Goal: Task Accomplishment & Management: Manage account settings

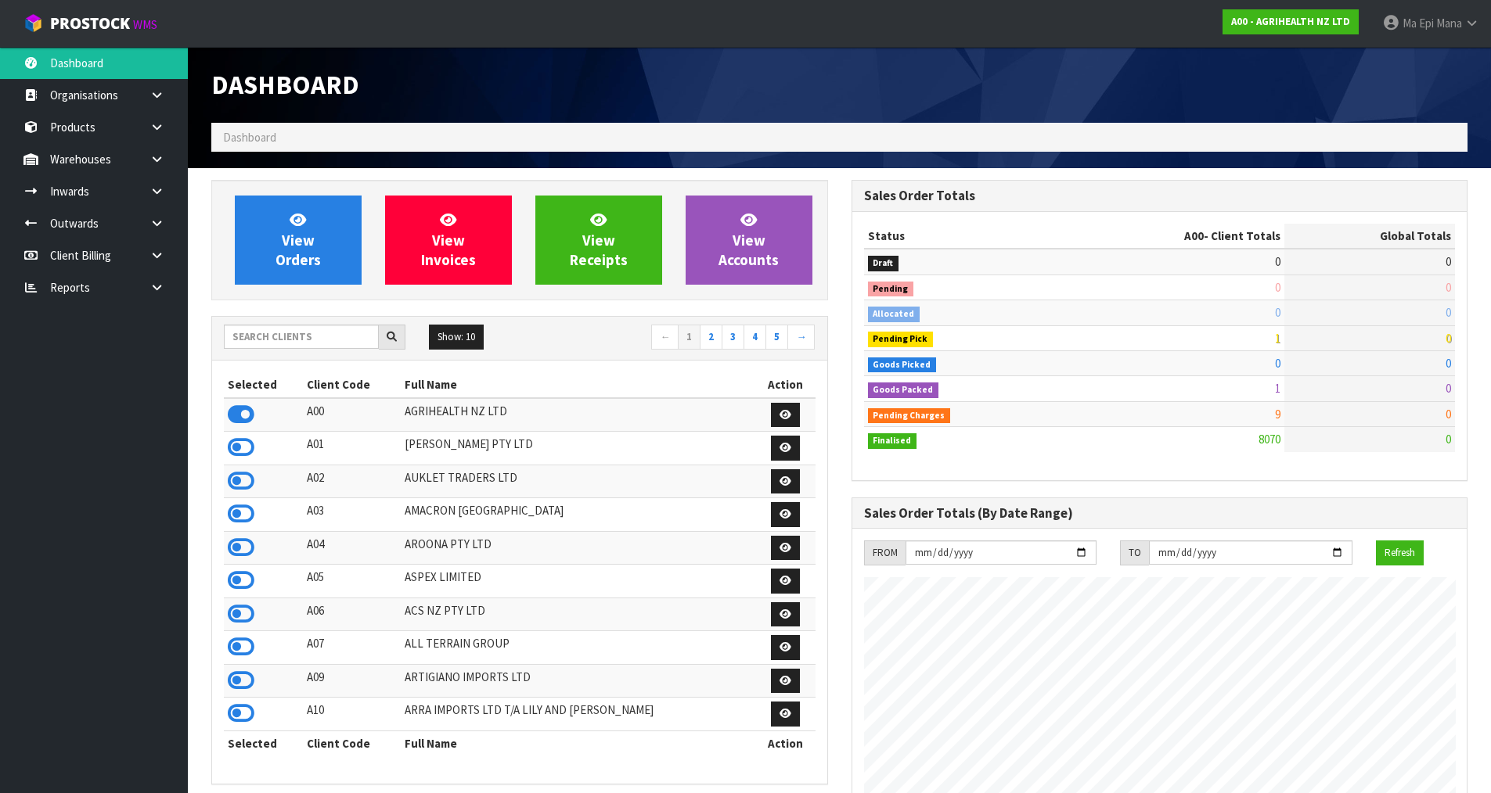
scroll to position [1185, 639]
click at [307, 335] on input "text" at bounding box center [301, 337] width 155 height 24
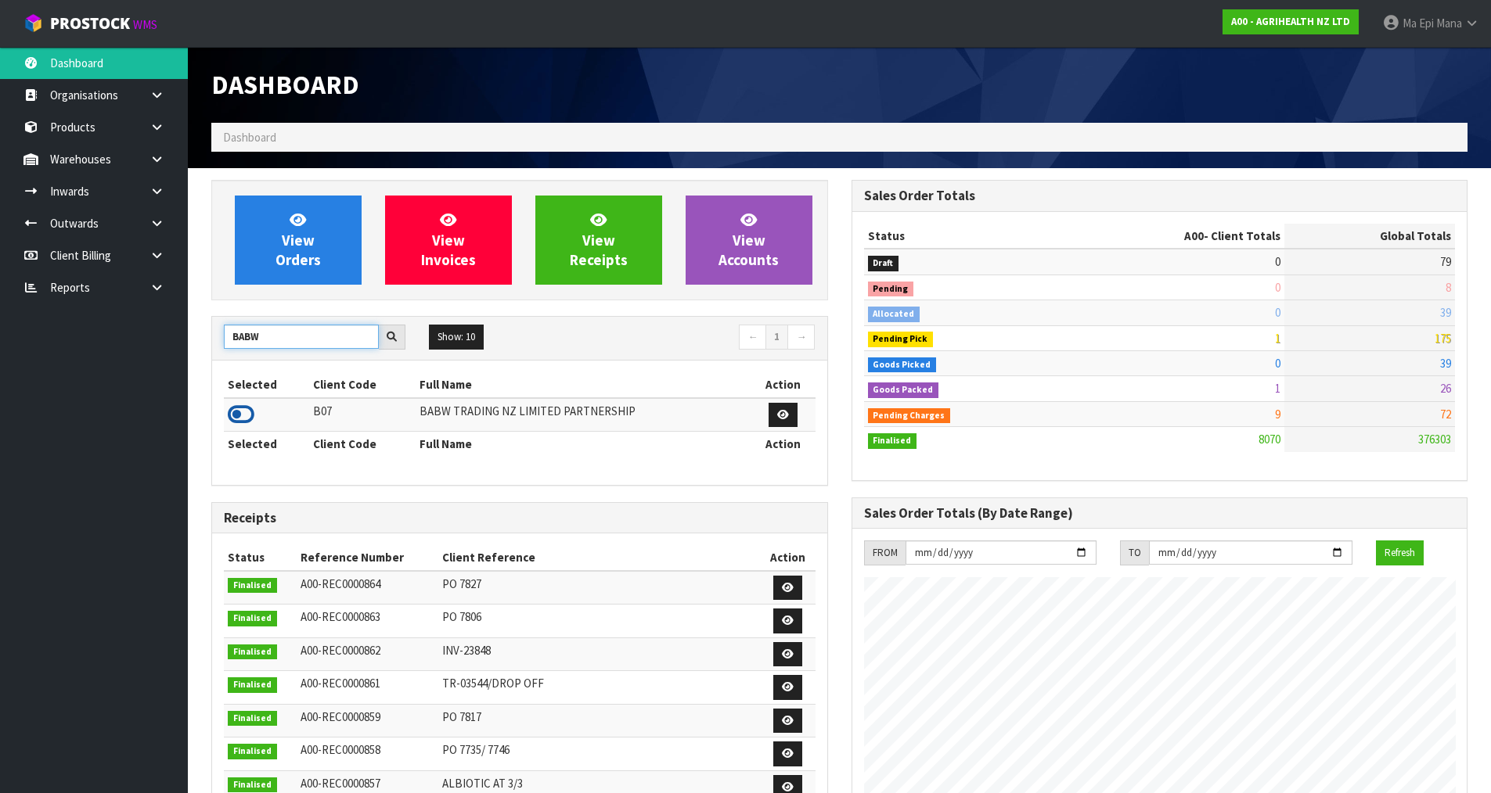
type input "BABW"
click at [233, 412] on icon at bounding box center [241, 414] width 27 height 23
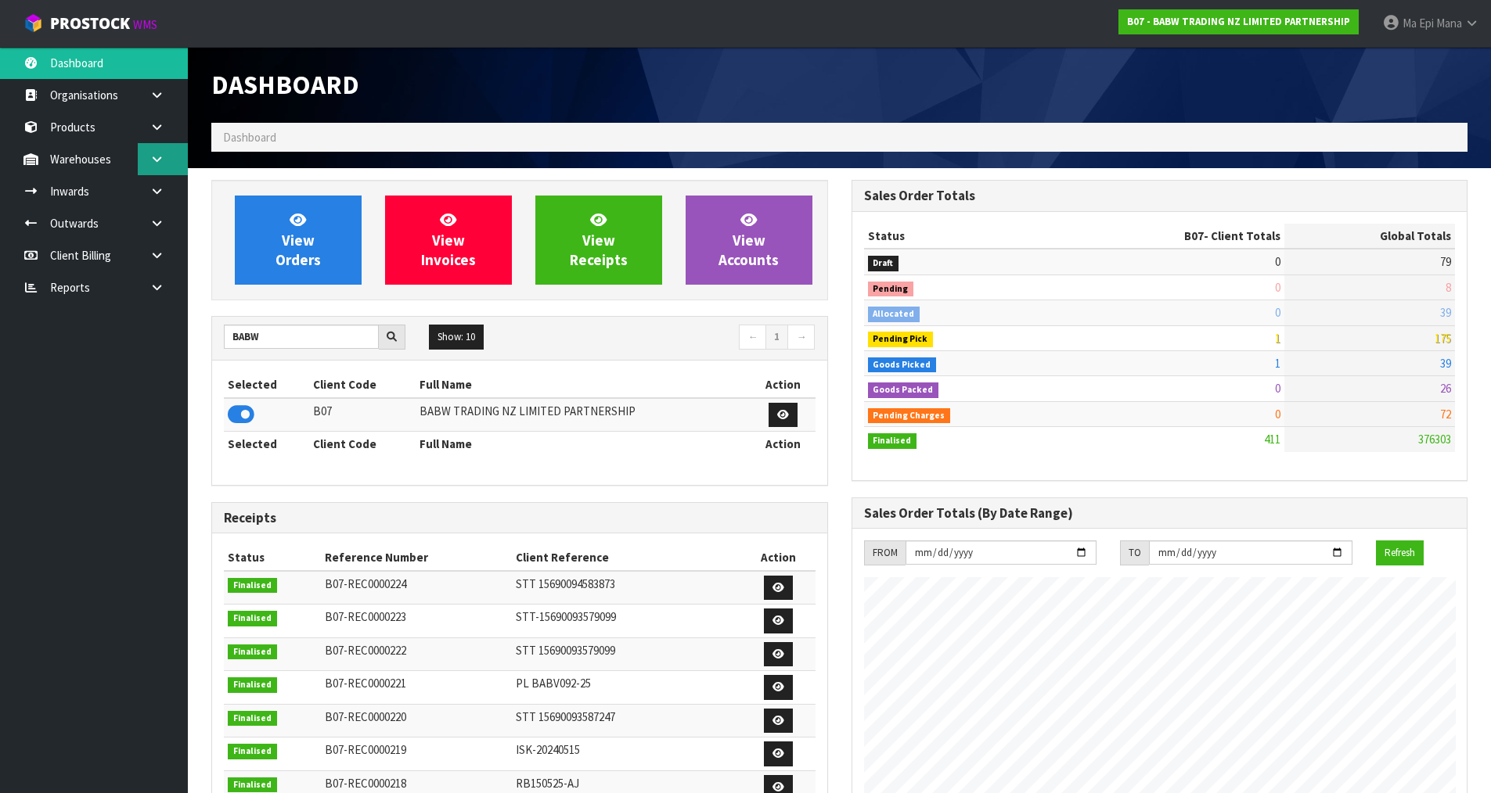
click at [174, 161] on link at bounding box center [163, 159] width 50 height 32
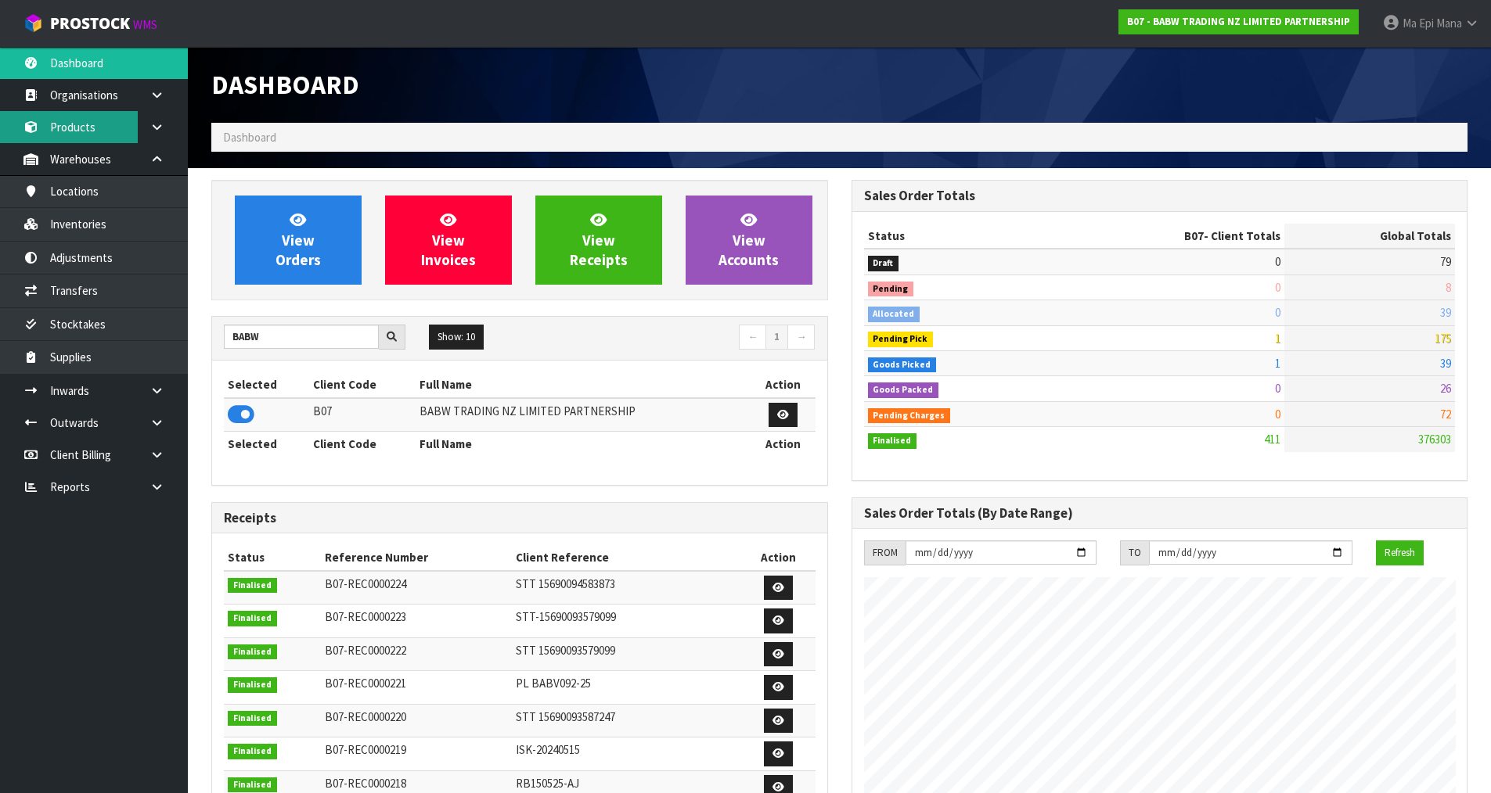
click at [88, 121] on link "Products" at bounding box center [94, 127] width 188 height 32
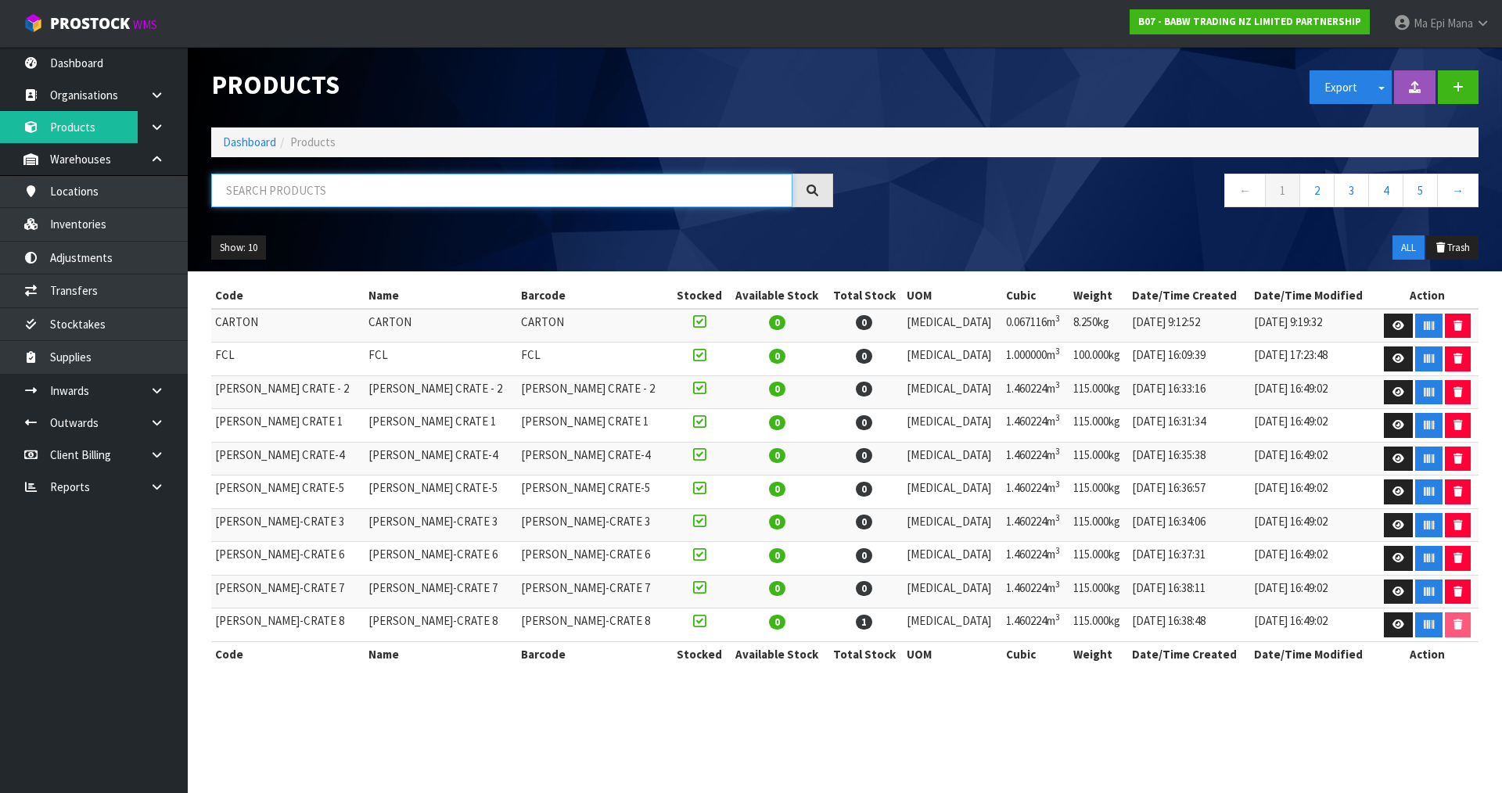
click at [345, 192] on input "text" at bounding box center [501, 191] width 581 height 34
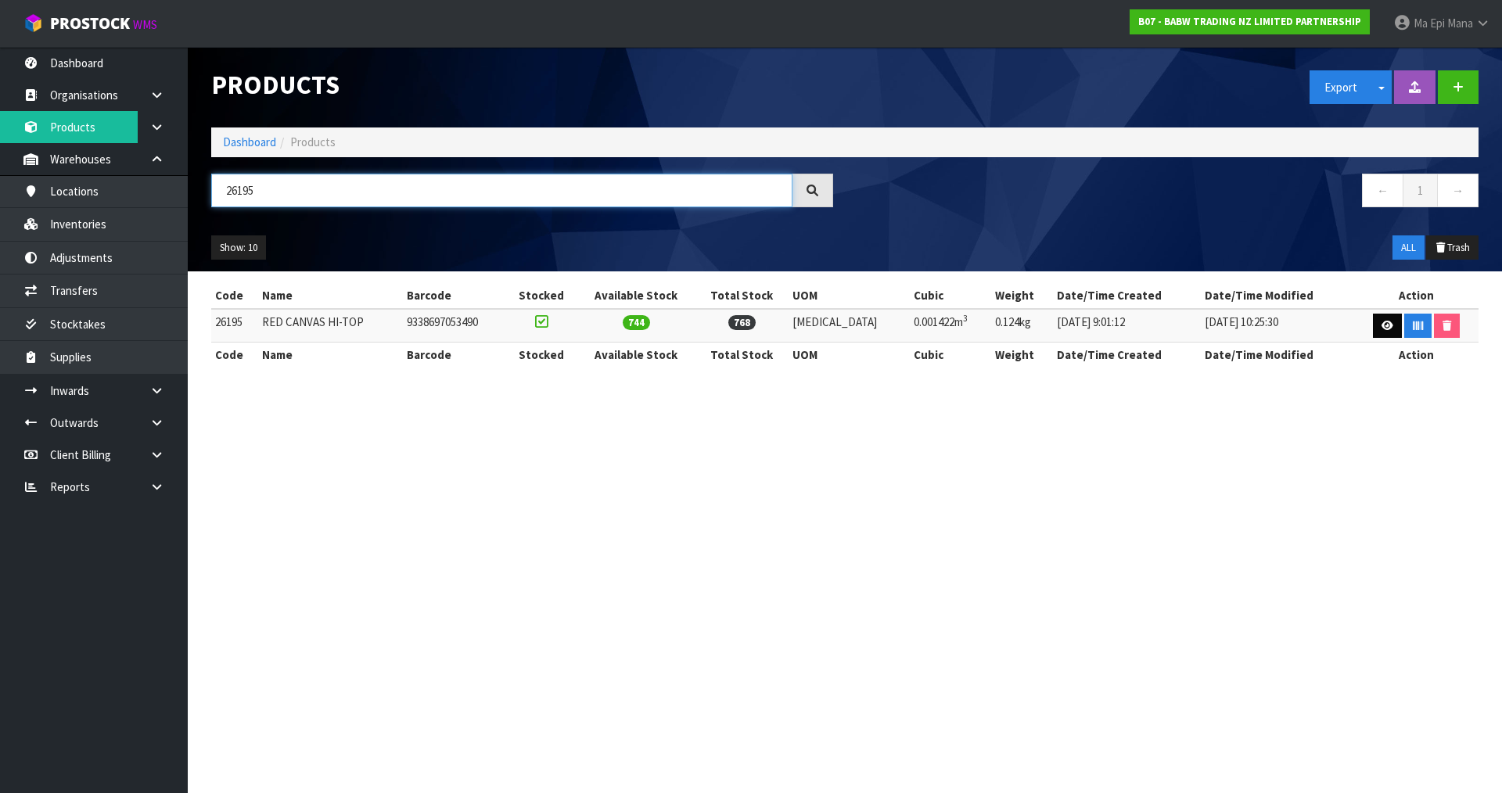
type input "26195"
click at [1382, 326] on icon at bounding box center [1388, 326] width 12 height 10
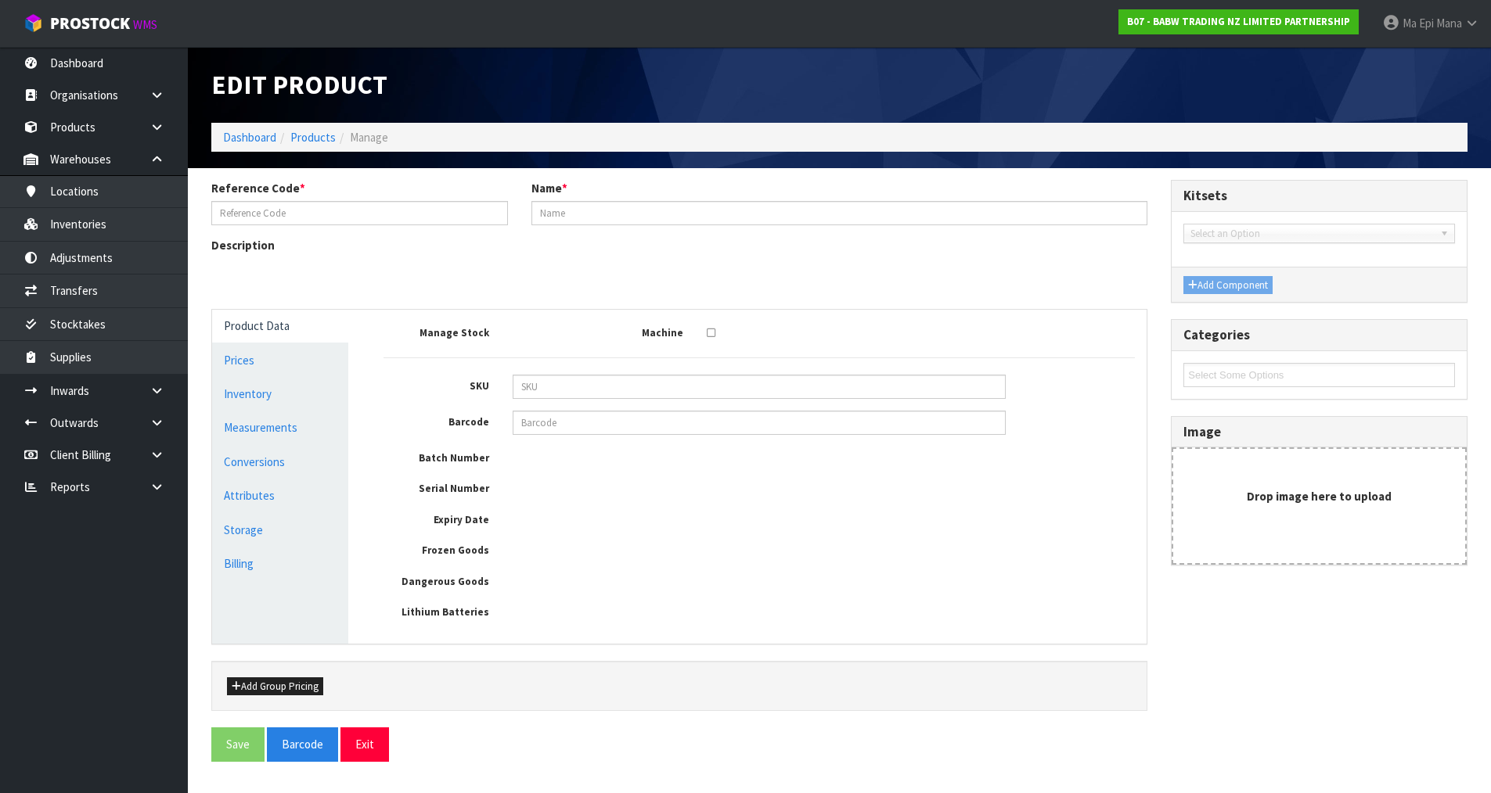
type input "26195"
type input "RED CANVAS HI-TOP"
type input "9338697053490"
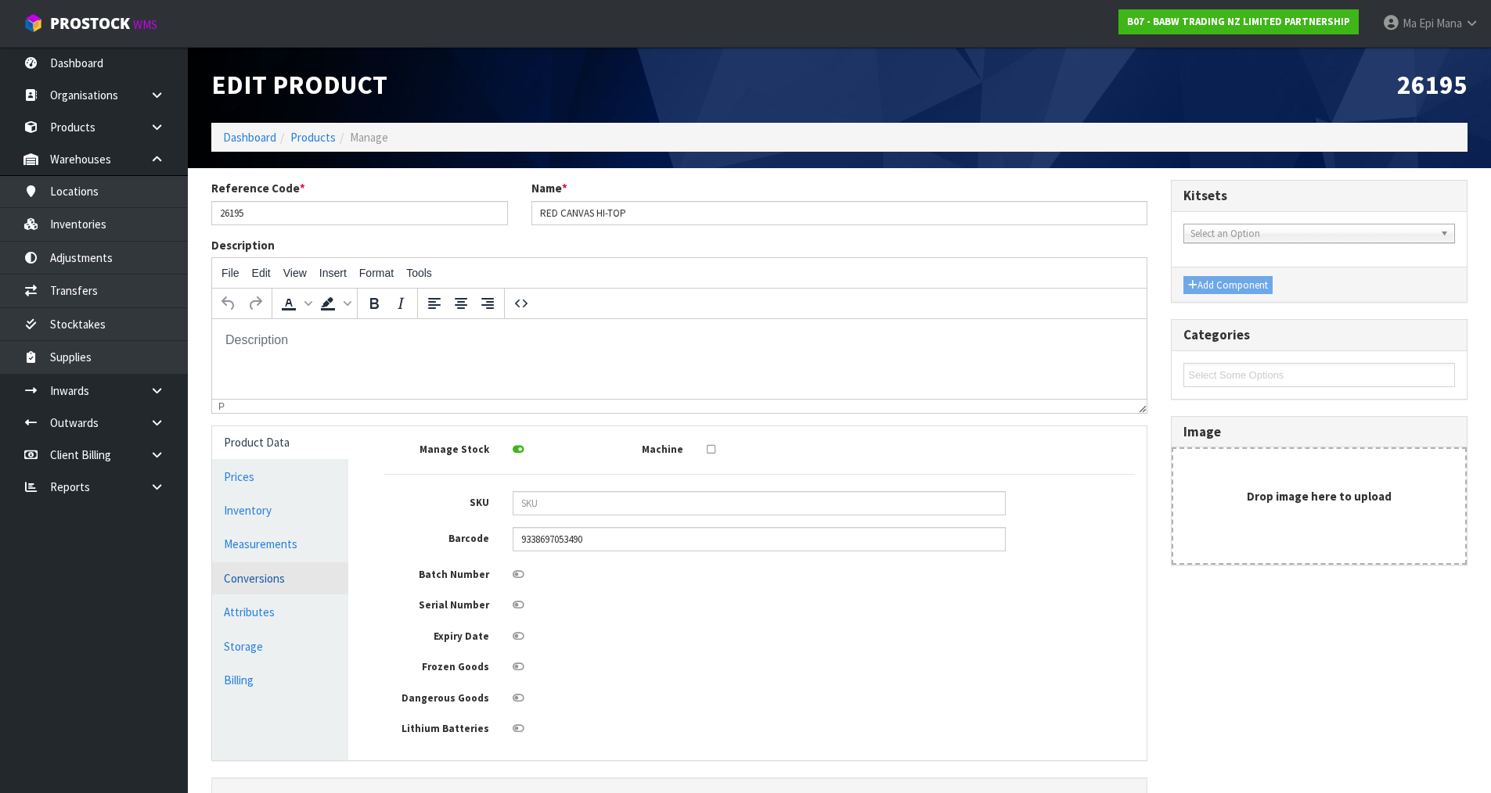
click at [285, 582] on link "Conversions" at bounding box center [280, 579] width 136 height 32
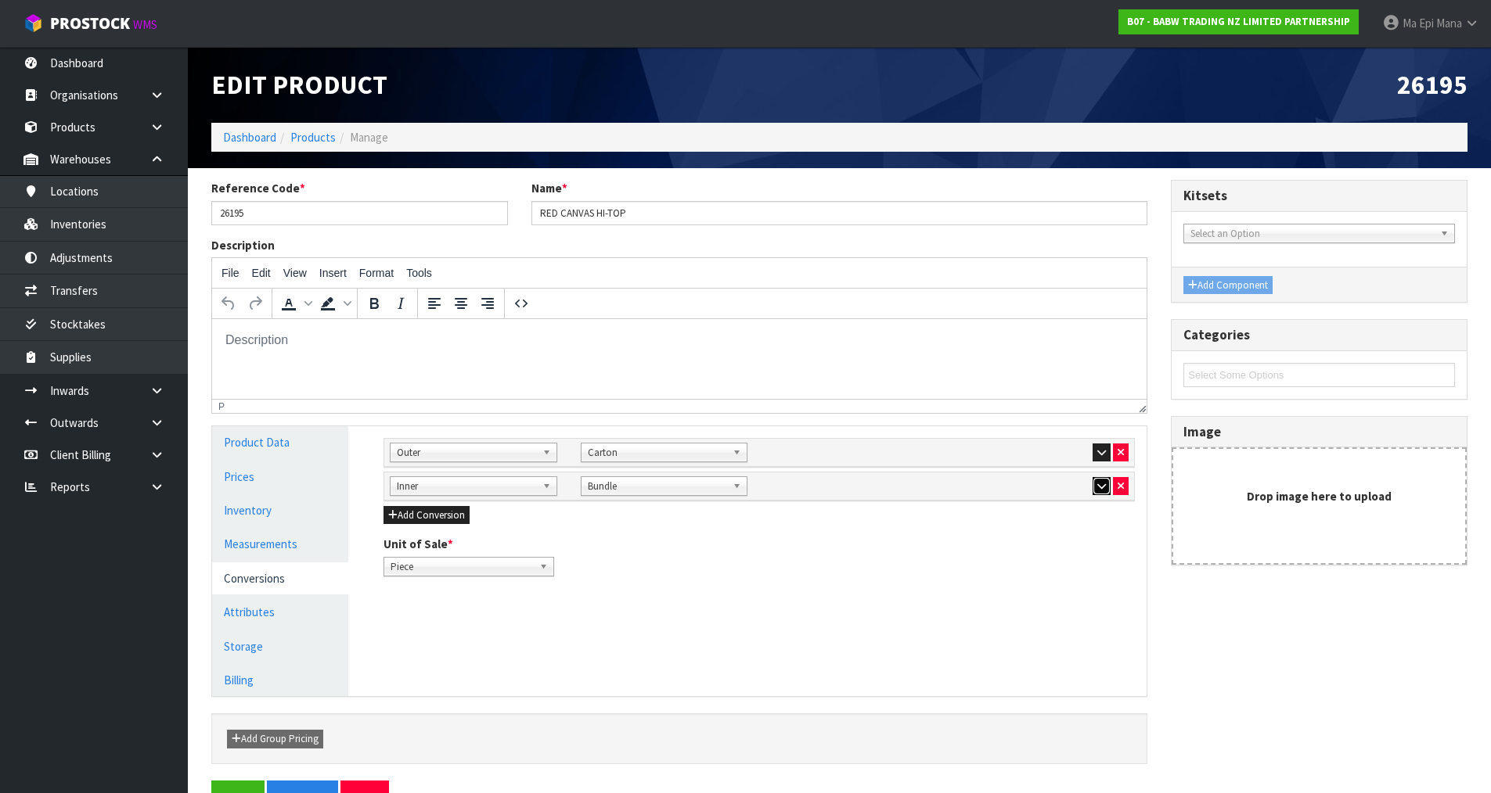
click at [1097, 490] on icon "button" at bounding box center [1101, 486] width 9 height 10
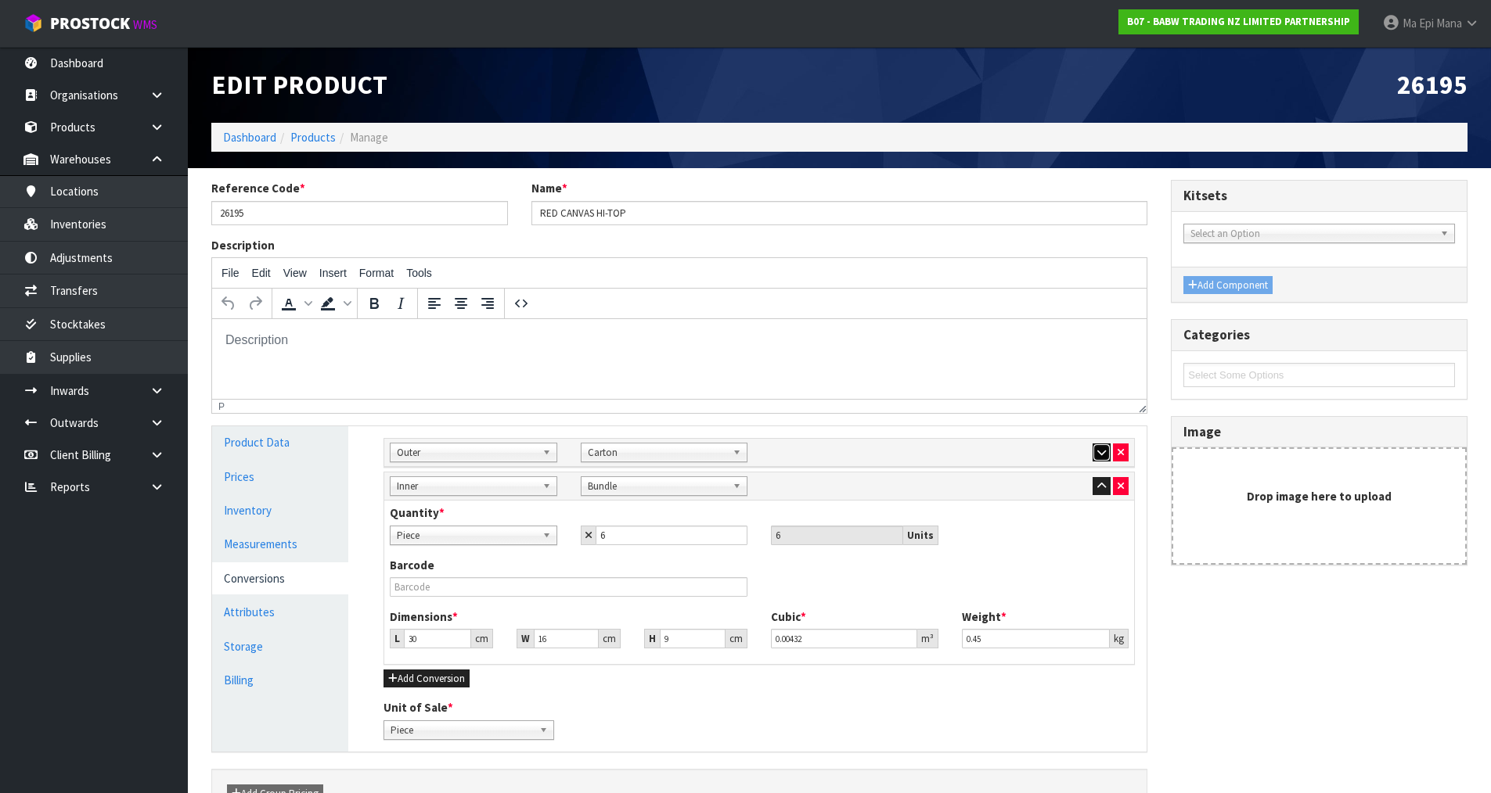
click at [1096, 448] on button "button" at bounding box center [1101, 453] width 18 height 19
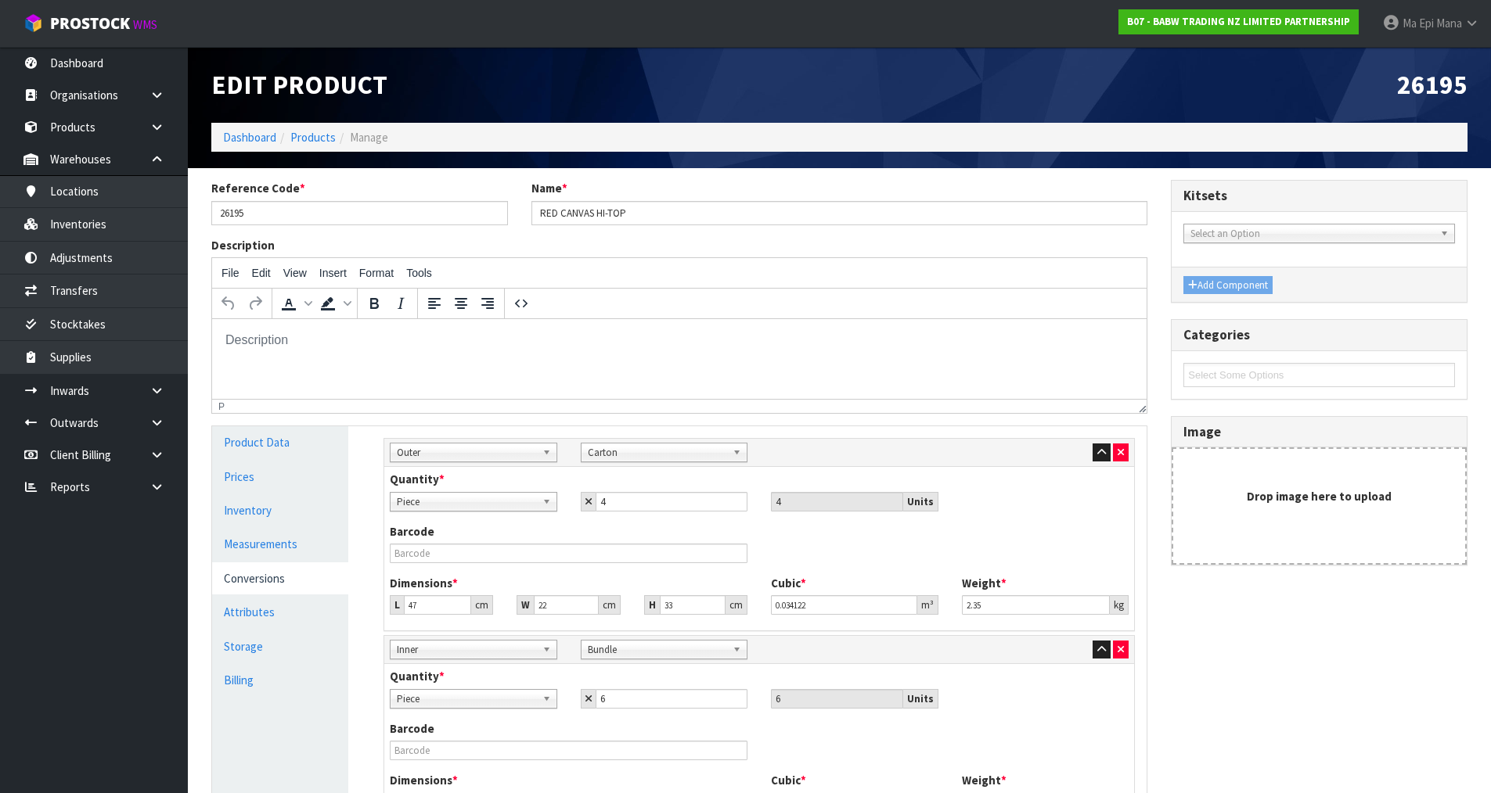
click at [468, 506] on span "Piece" at bounding box center [466, 502] width 139 height 19
click at [437, 588] on li "Bundle" at bounding box center [474, 586] width 160 height 20
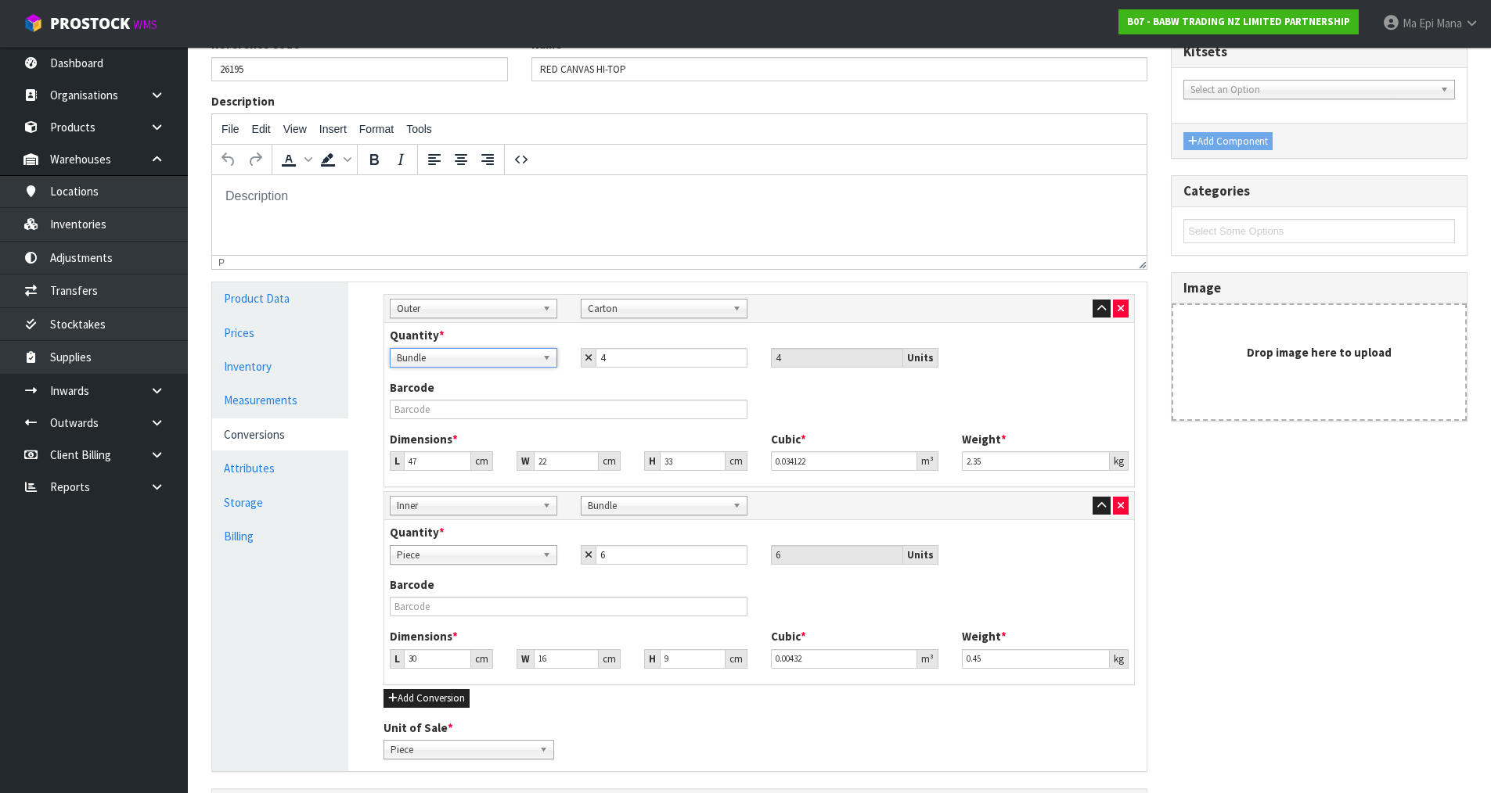
scroll to position [157, 0]
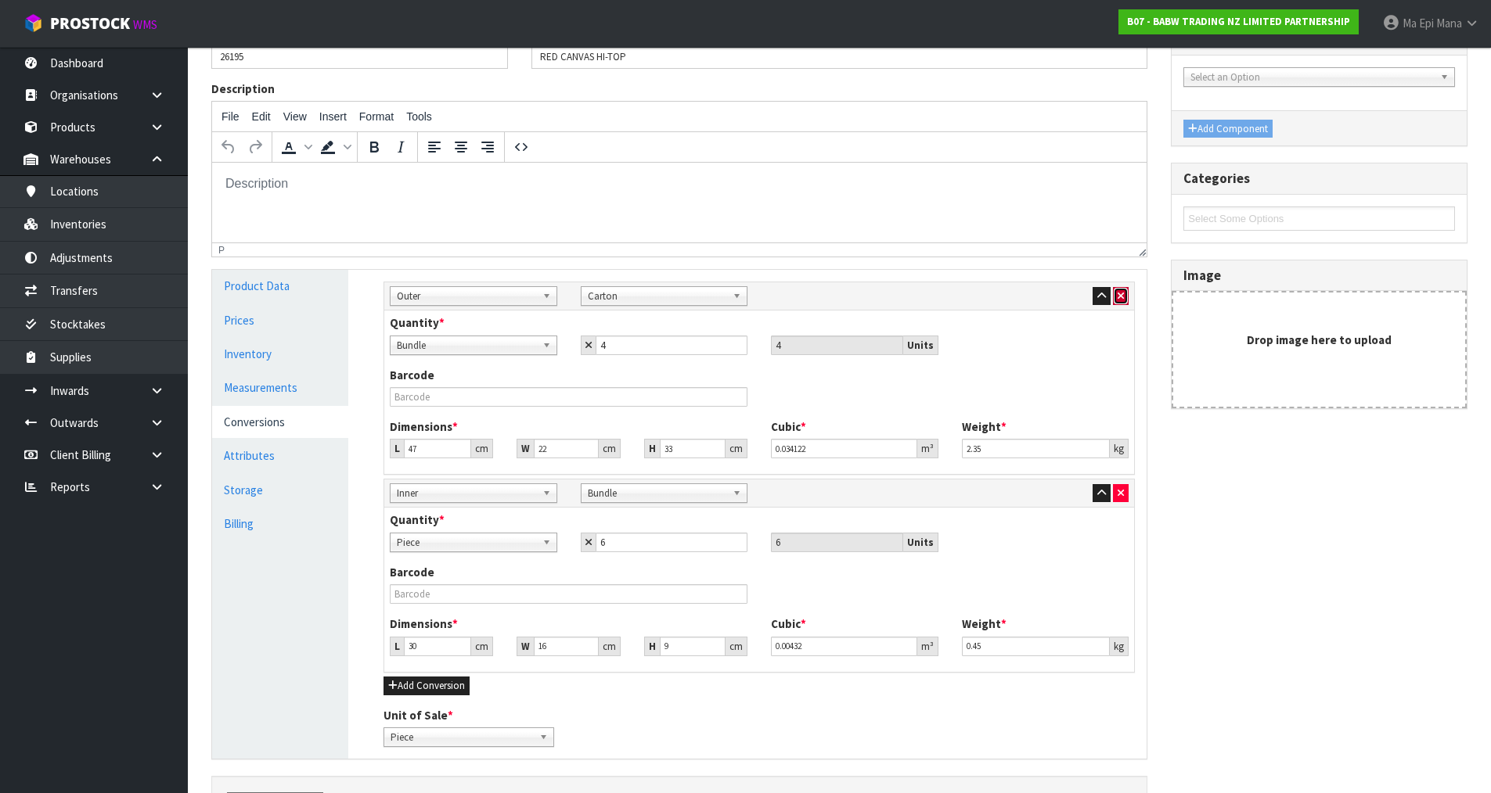
click at [1124, 291] on button "button" at bounding box center [1121, 296] width 16 height 19
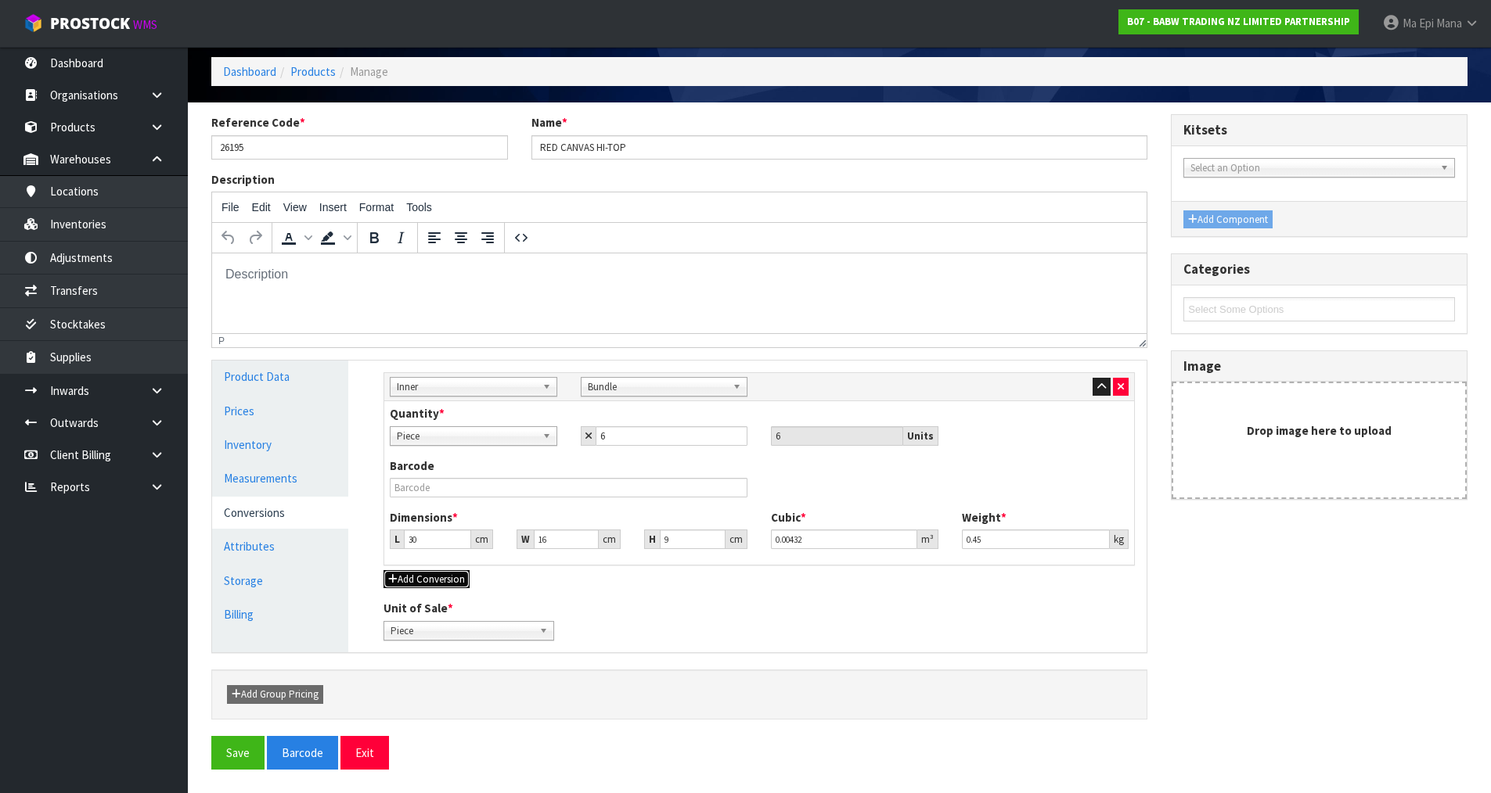
click at [441, 577] on button "Add Conversion" at bounding box center [426, 579] width 86 height 19
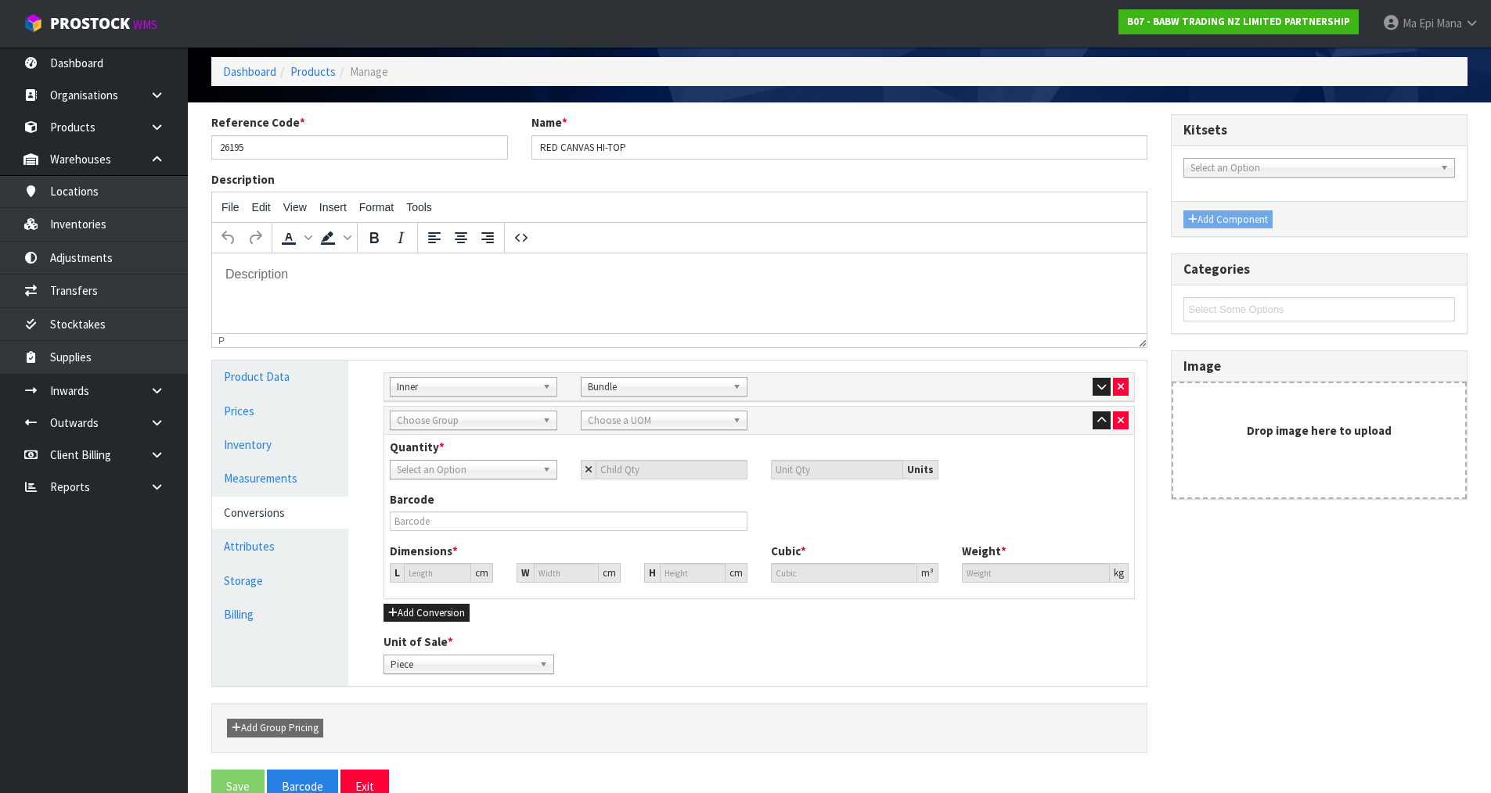
click at [438, 470] on span "Select an Option" at bounding box center [466, 470] width 139 height 19
click at [483, 420] on span "Choose Group" at bounding box center [466, 421] width 139 height 19
click at [432, 511] on li "Outer" at bounding box center [474, 505] width 160 height 20
click at [685, 423] on span "Choose a UOM" at bounding box center [657, 421] width 139 height 19
type input "car"
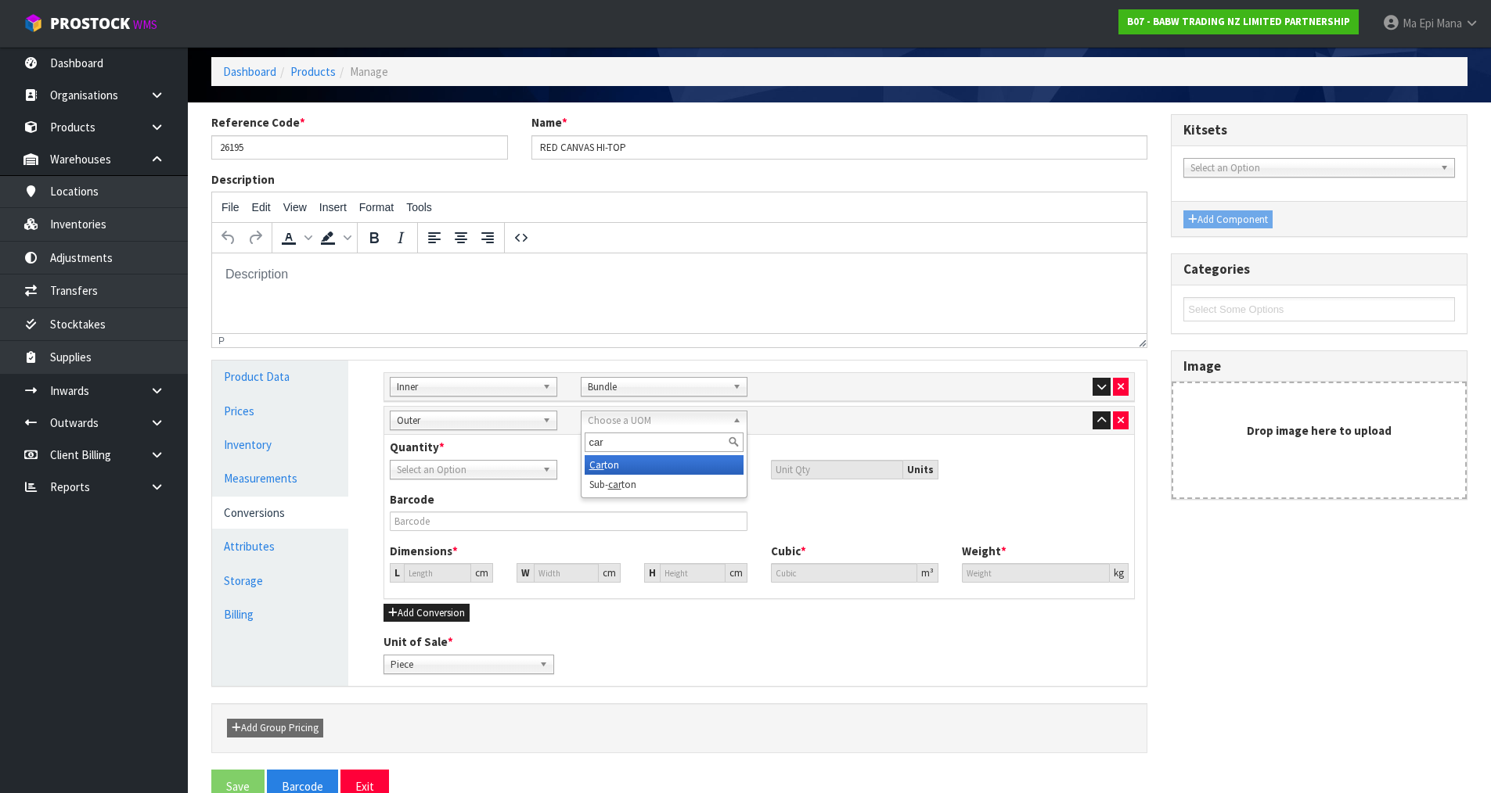
click at [682, 463] on li "Car ton" at bounding box center [665, 465] width 160 height 20
click at [487, 480] on div "Quantity * Piece Bundle Carton Select an Option Units" at bounding box center [759, 465] width 762 height 52
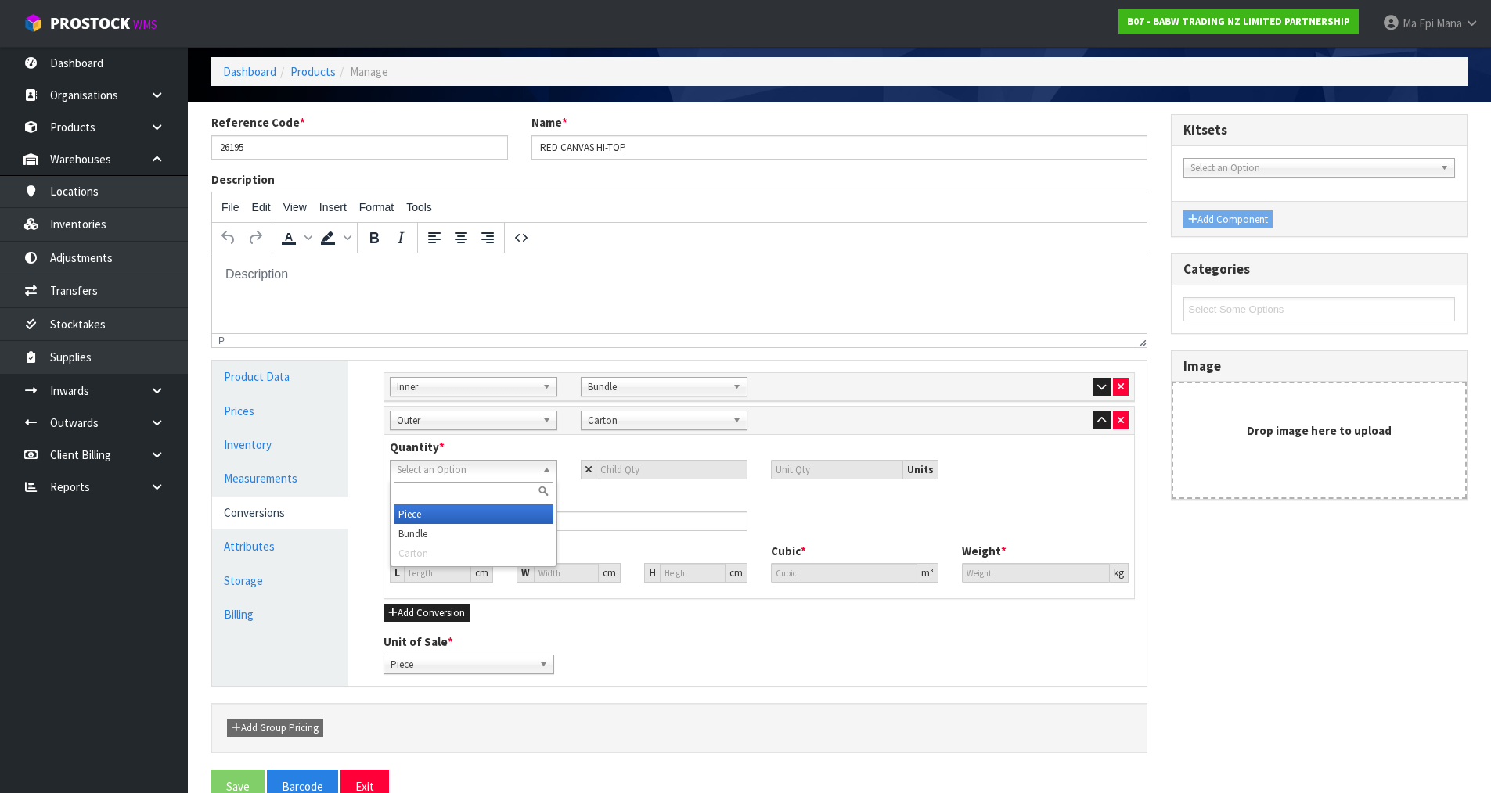
click at [505, 464] on span "Select an Option" at bounding box center [466, 470] width 139 height 19
click at [487, 531] on li "Bundle" at bounding box center [474, 534] width 160 height 20
click at [613, 470] on input "number" at bounding box center [671, 470] width 153 height 20
type input "4"
type input "24"
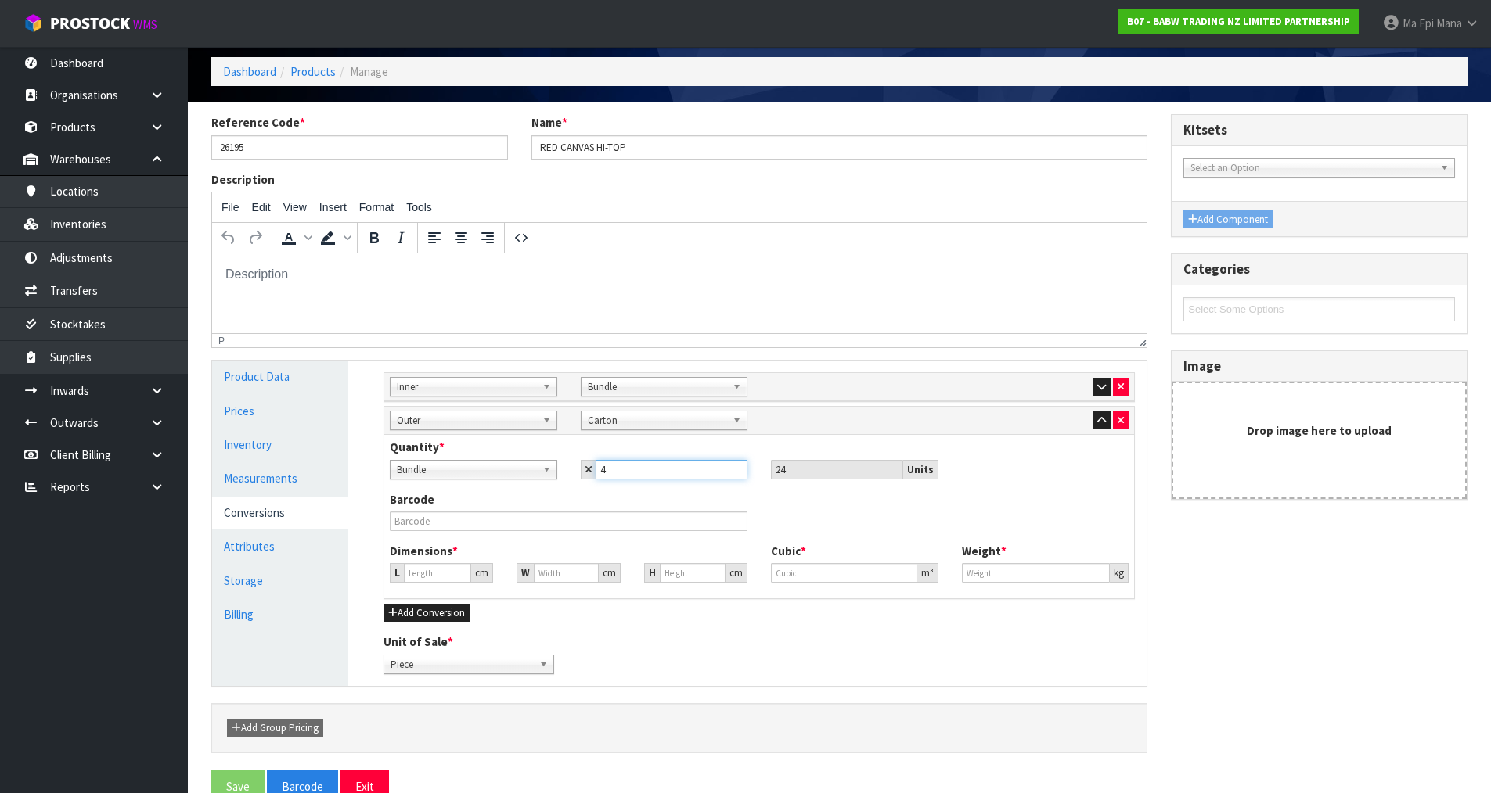
type input "4"
type input "32.437"
type input "0.034128"
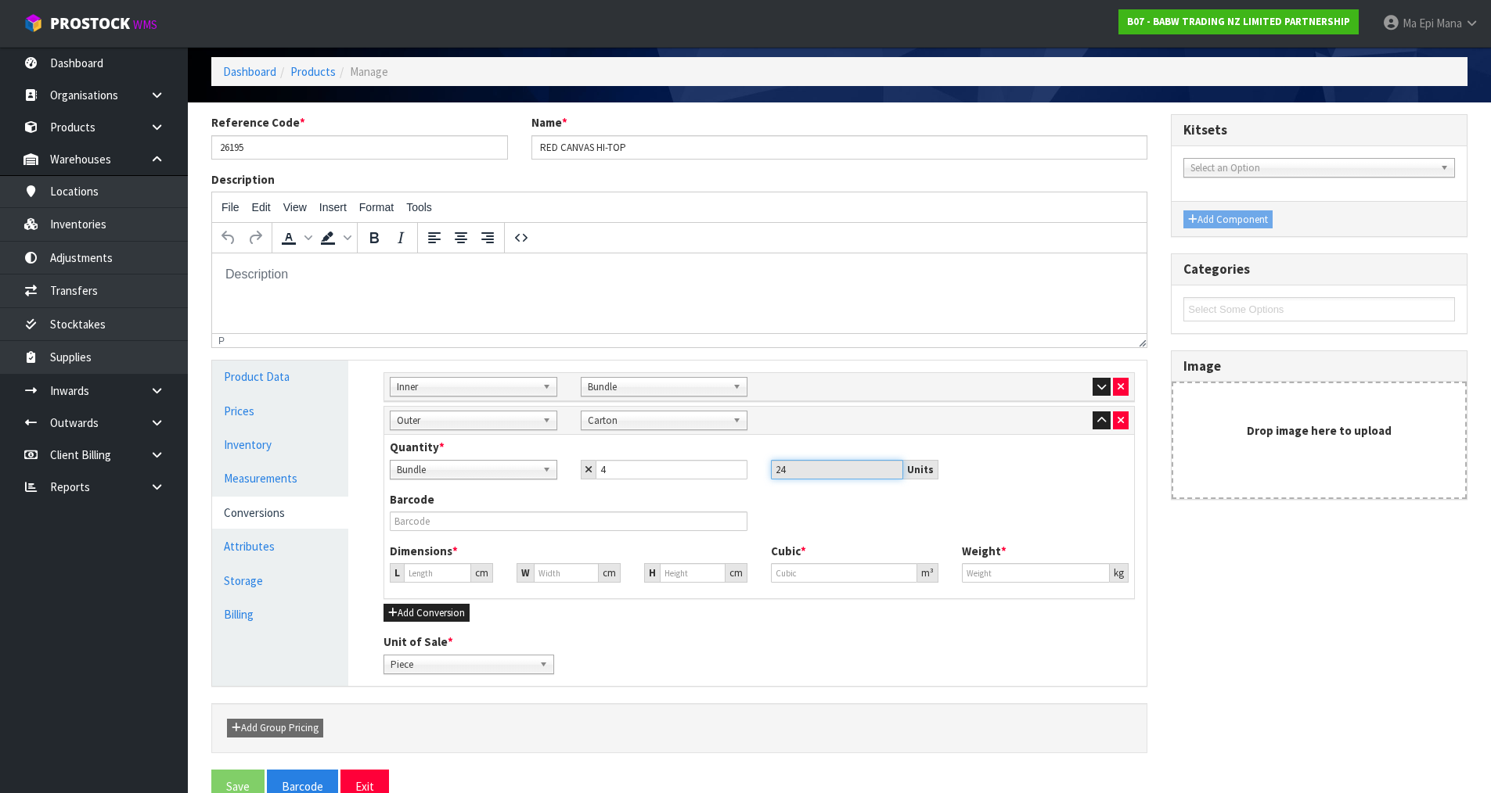
type input "2.976"
type input "4"
type input "0.004209"
type input "47"
type input "0.049451"
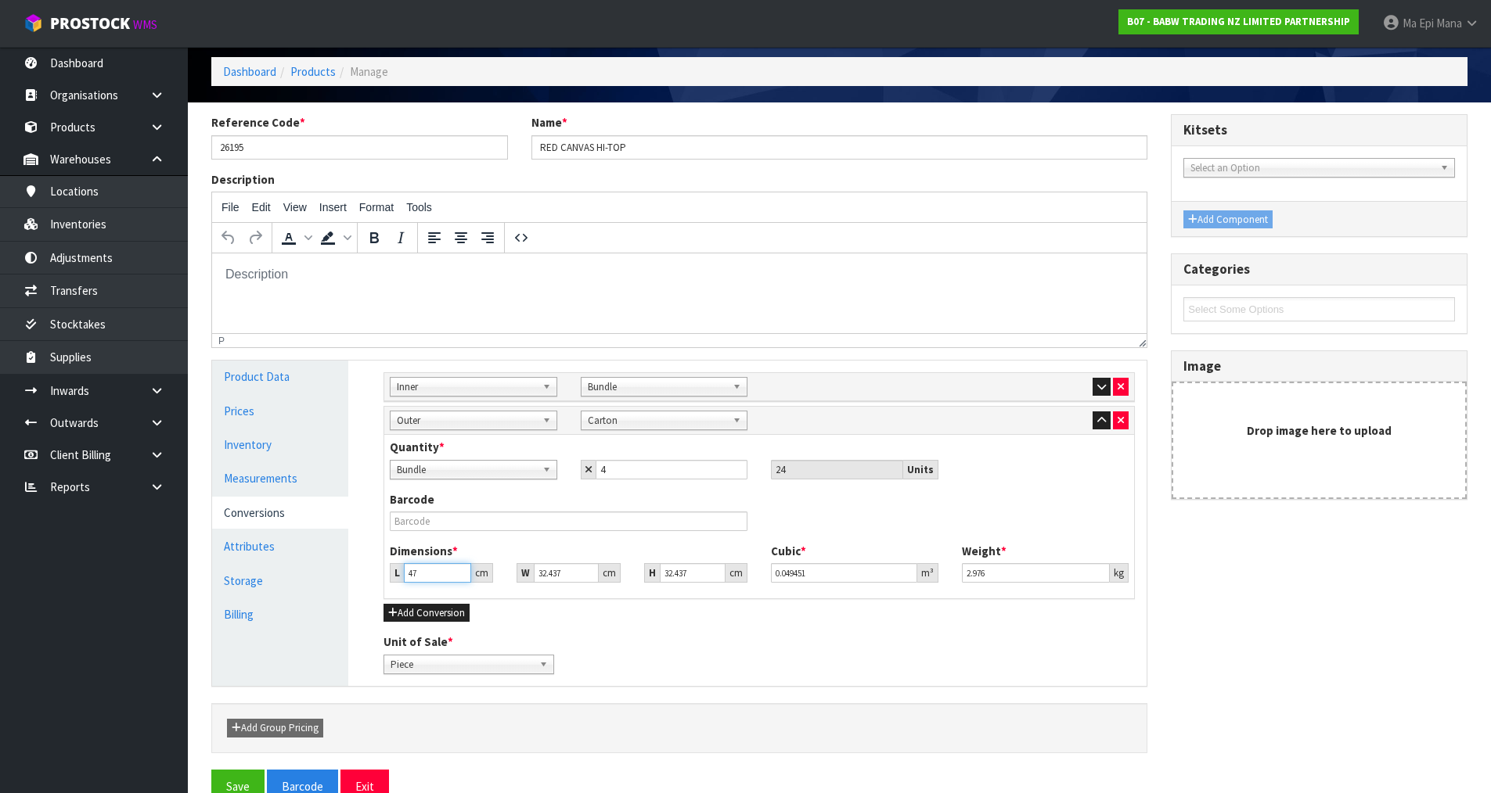
type input "47"
type input "2"
type input "0.003049"
type input "22"
type input "0.03354"
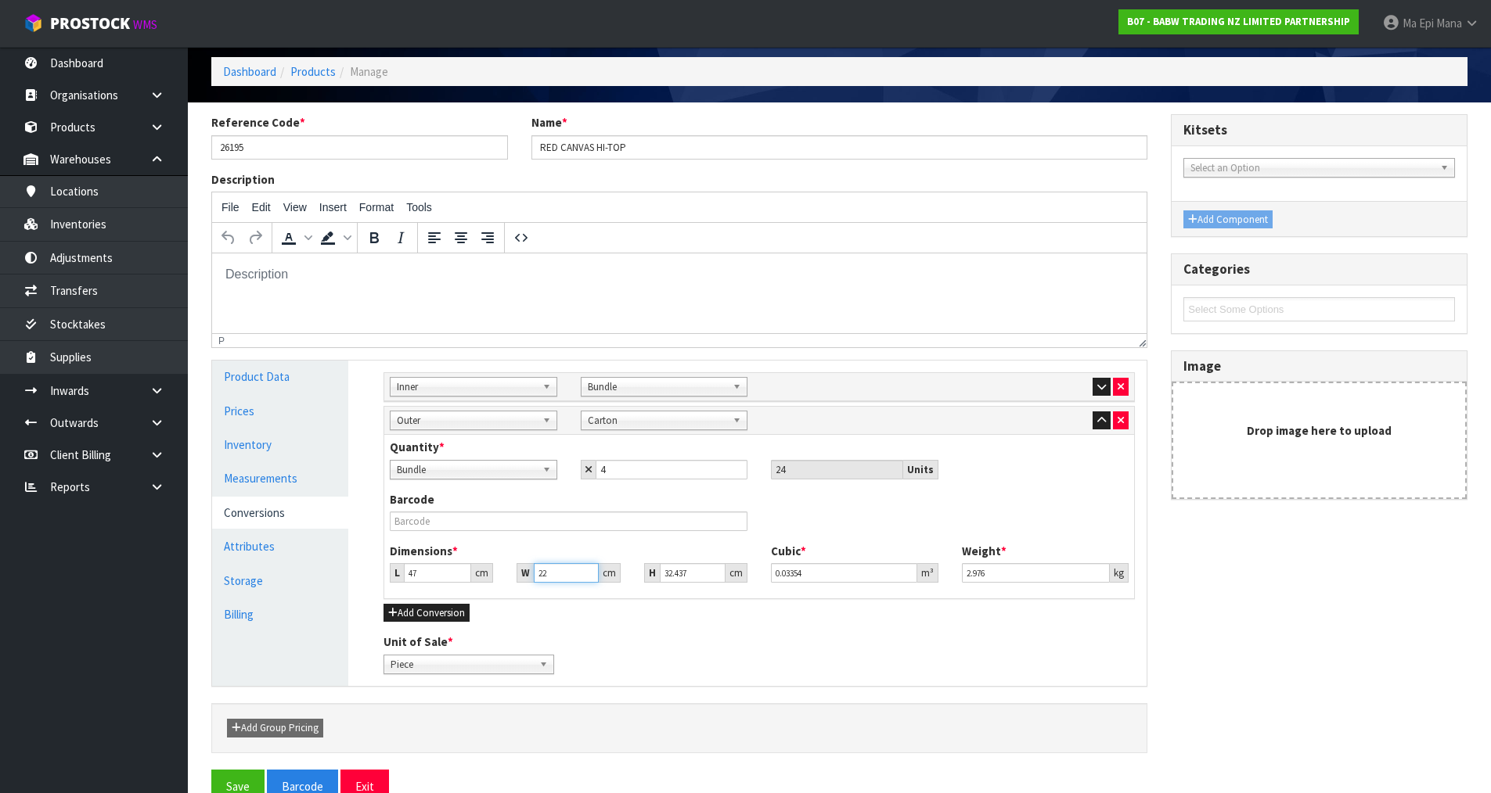
type input "22"
type input "3"
type input "0.003102"
type input "33"
type input "0.034122"
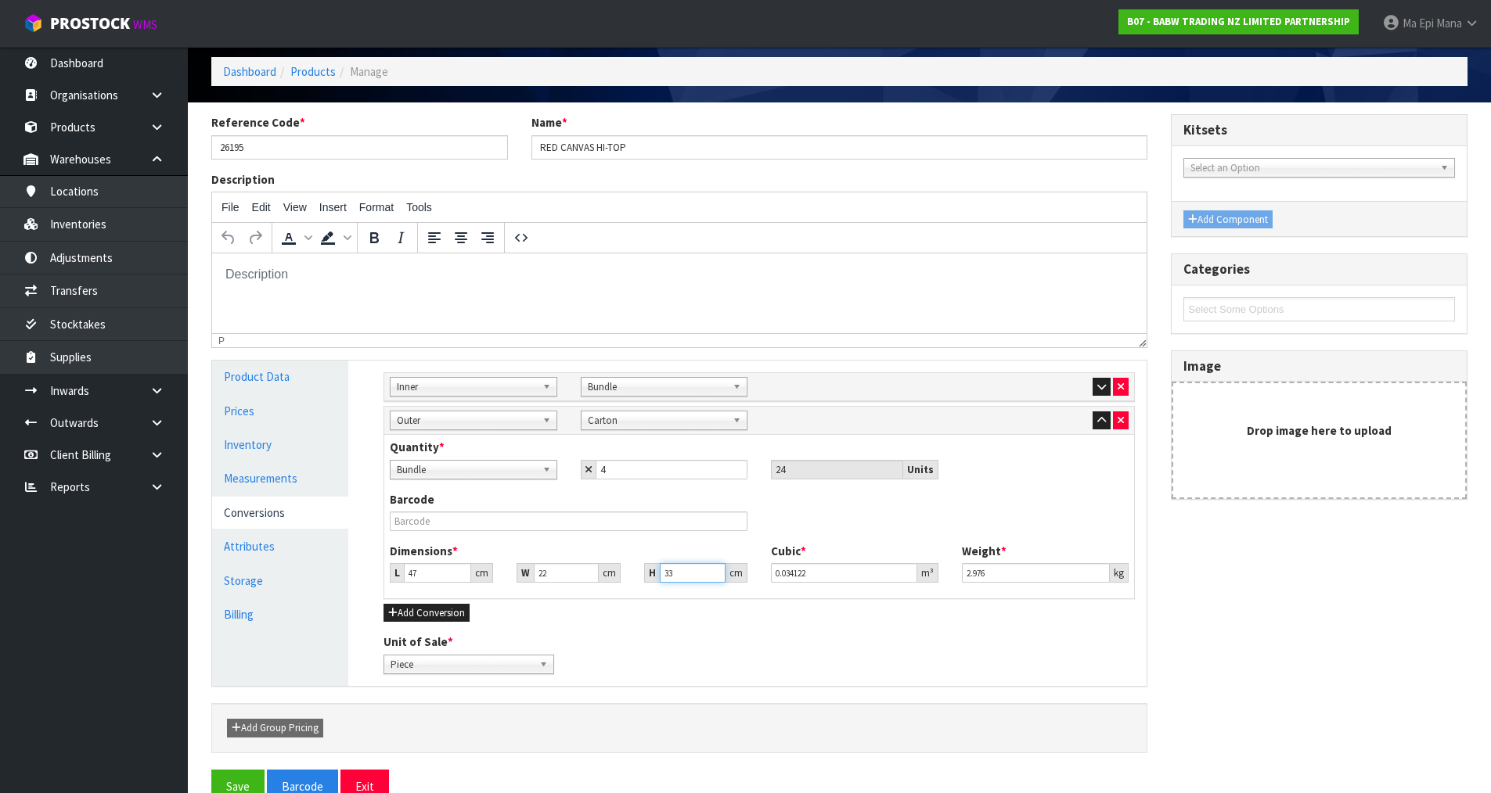
type input "33"
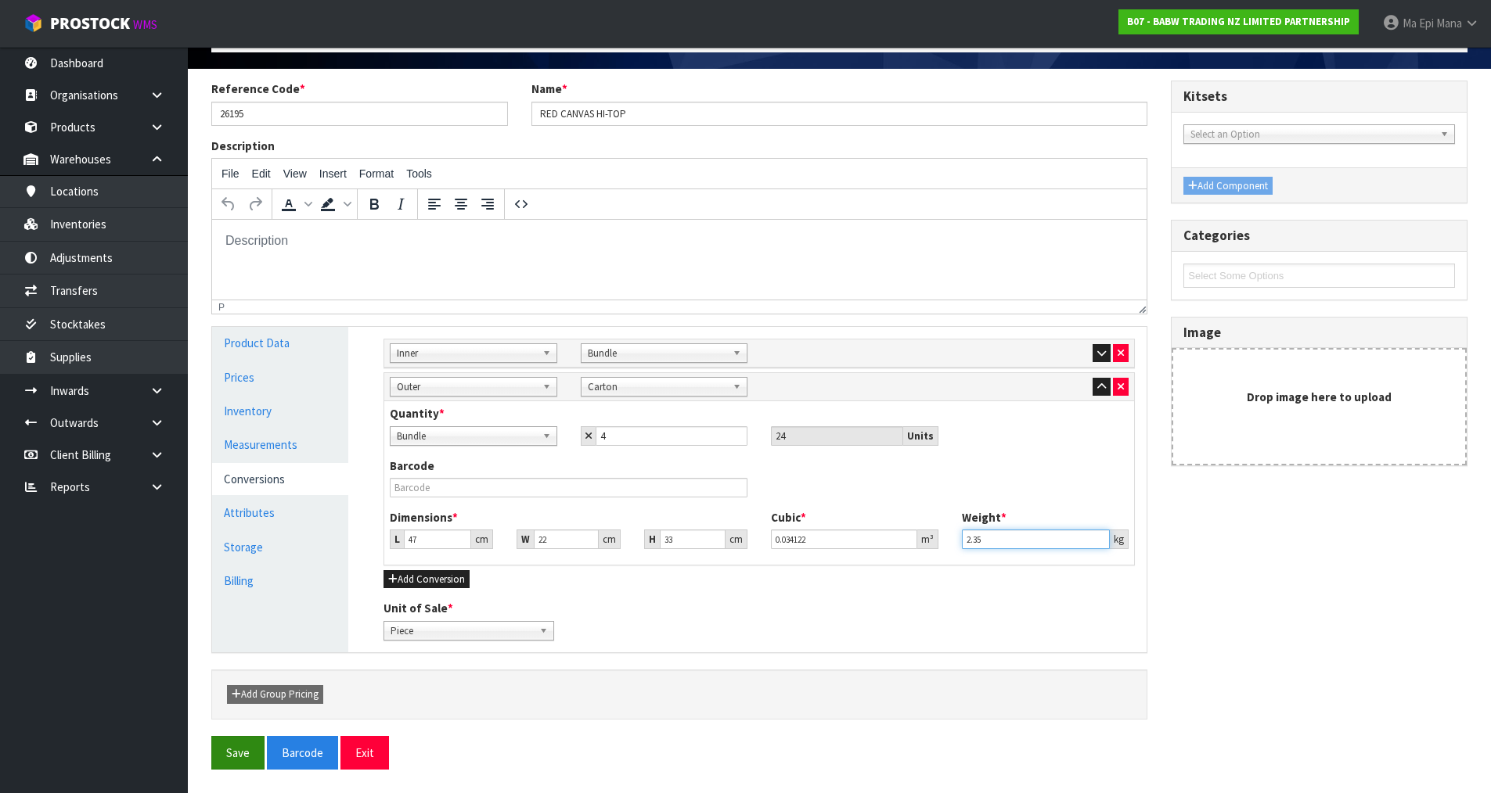
type input "2.35"
click at [235, 742] on button "Save" at bounding box center [237, 753] width 53 height 34
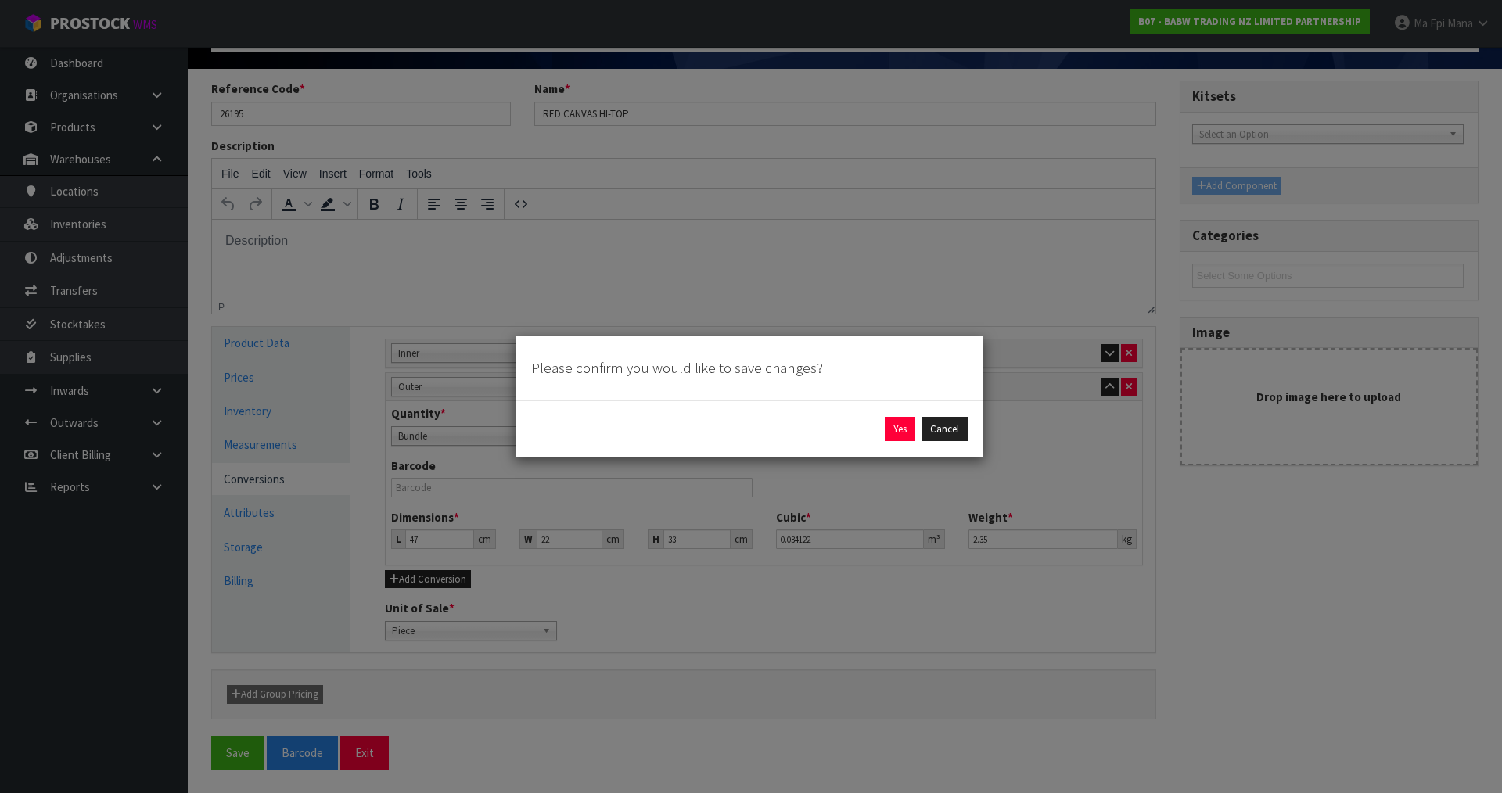
click at [879, 429] on div "Yes Cancel" at bounding box center [749, 429] width 437 height 25
click at [889, 430] on button "Yes" at bounding box center [900, 429] width 31 height 25
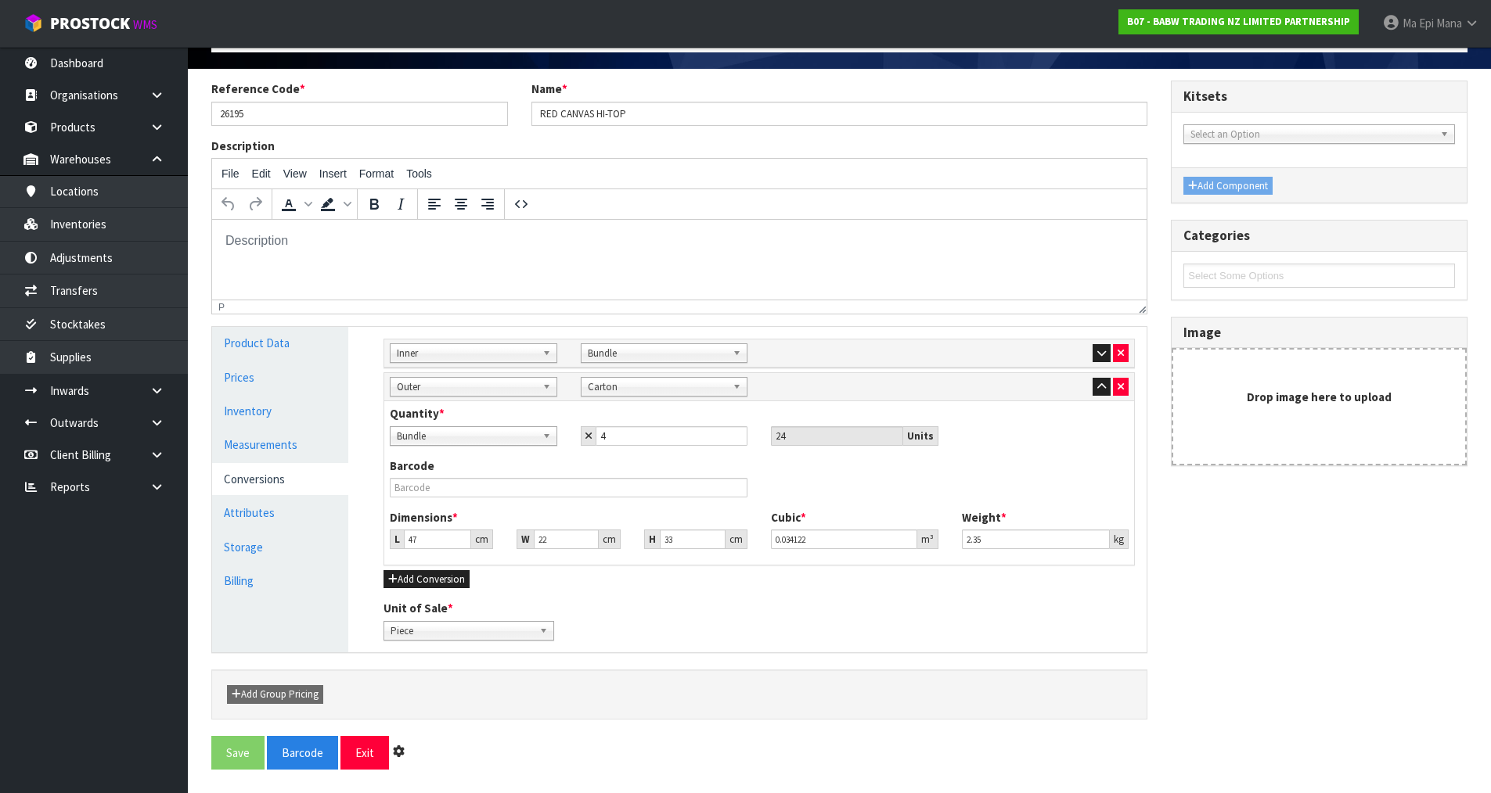
scroll to position [0, 0]
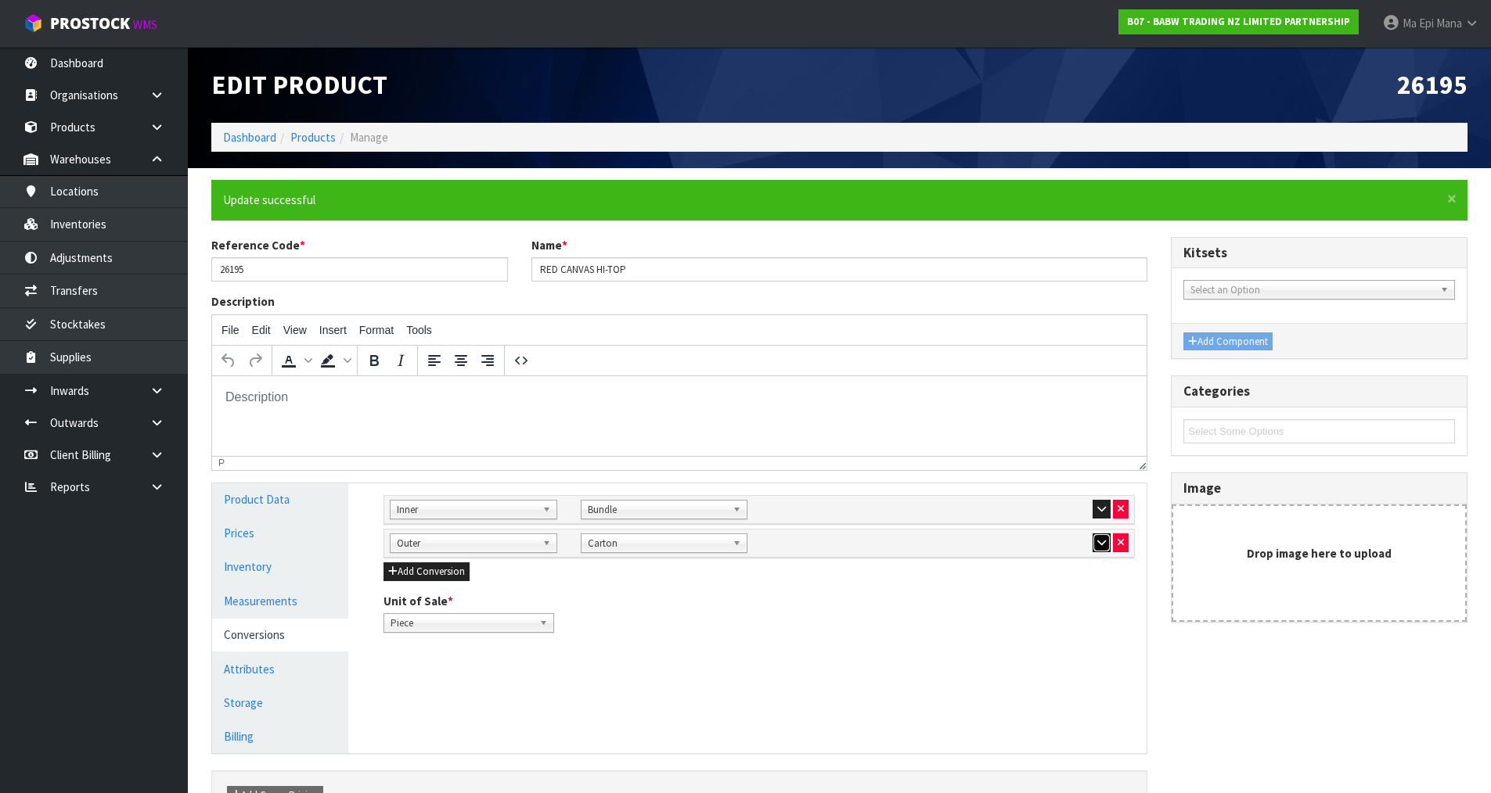
click at [1098, 538] on icon "button" at bounding box center [1101, 543] width 9 height 10
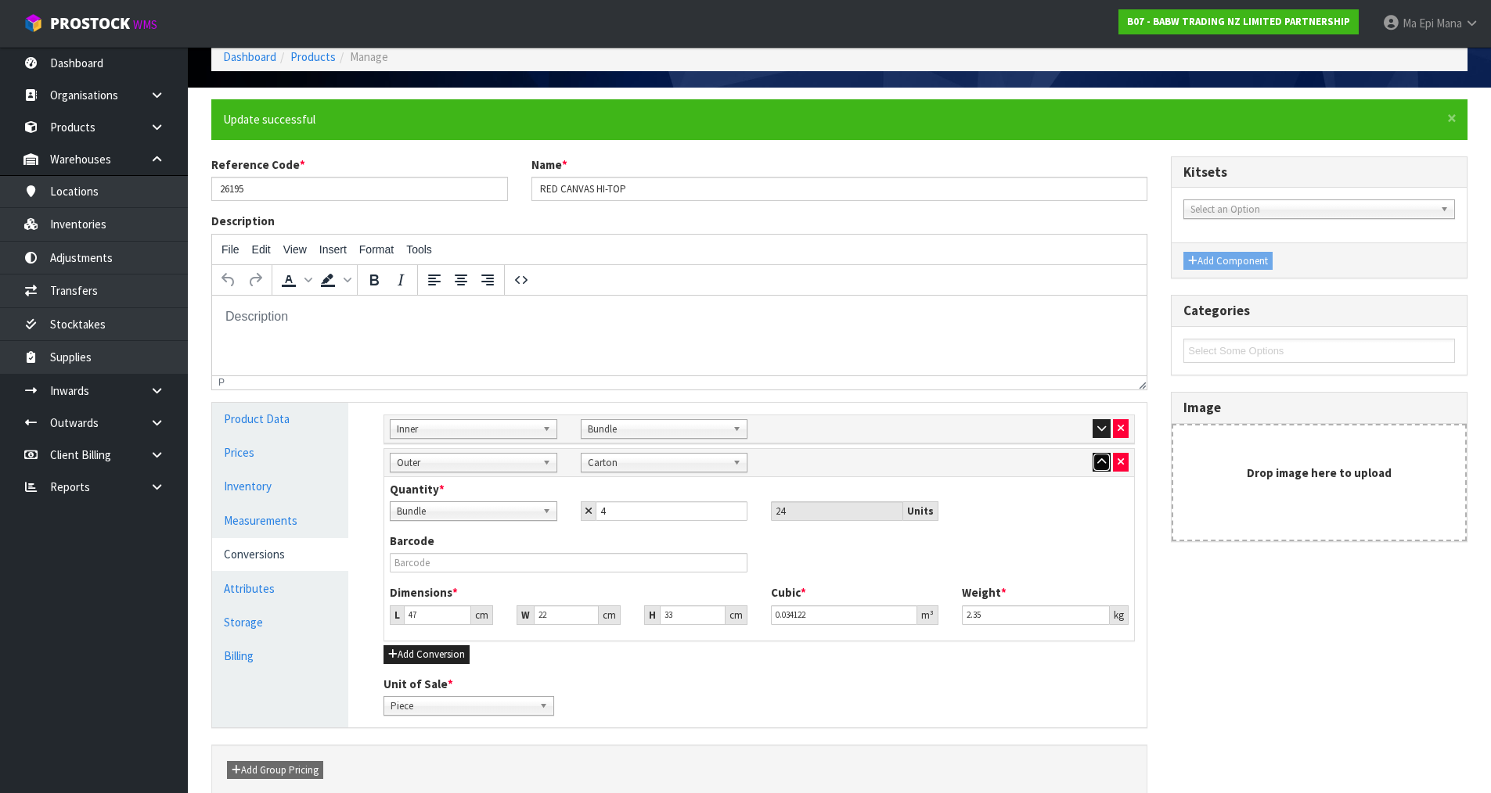
scroll to position [157, 0]
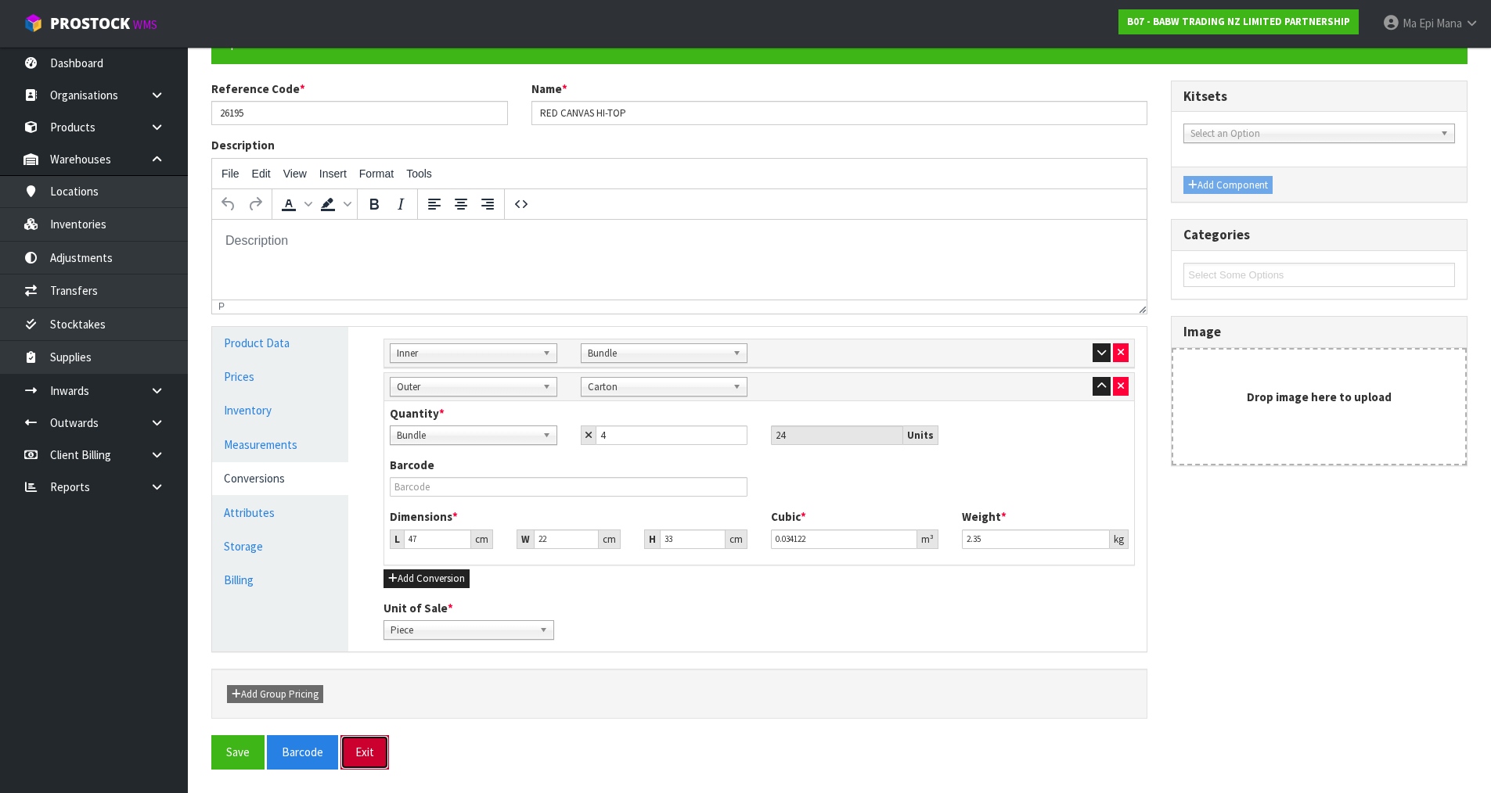
click at [370, 750] on button "Exit" at bounding box center [364, 753] width 49 height 34
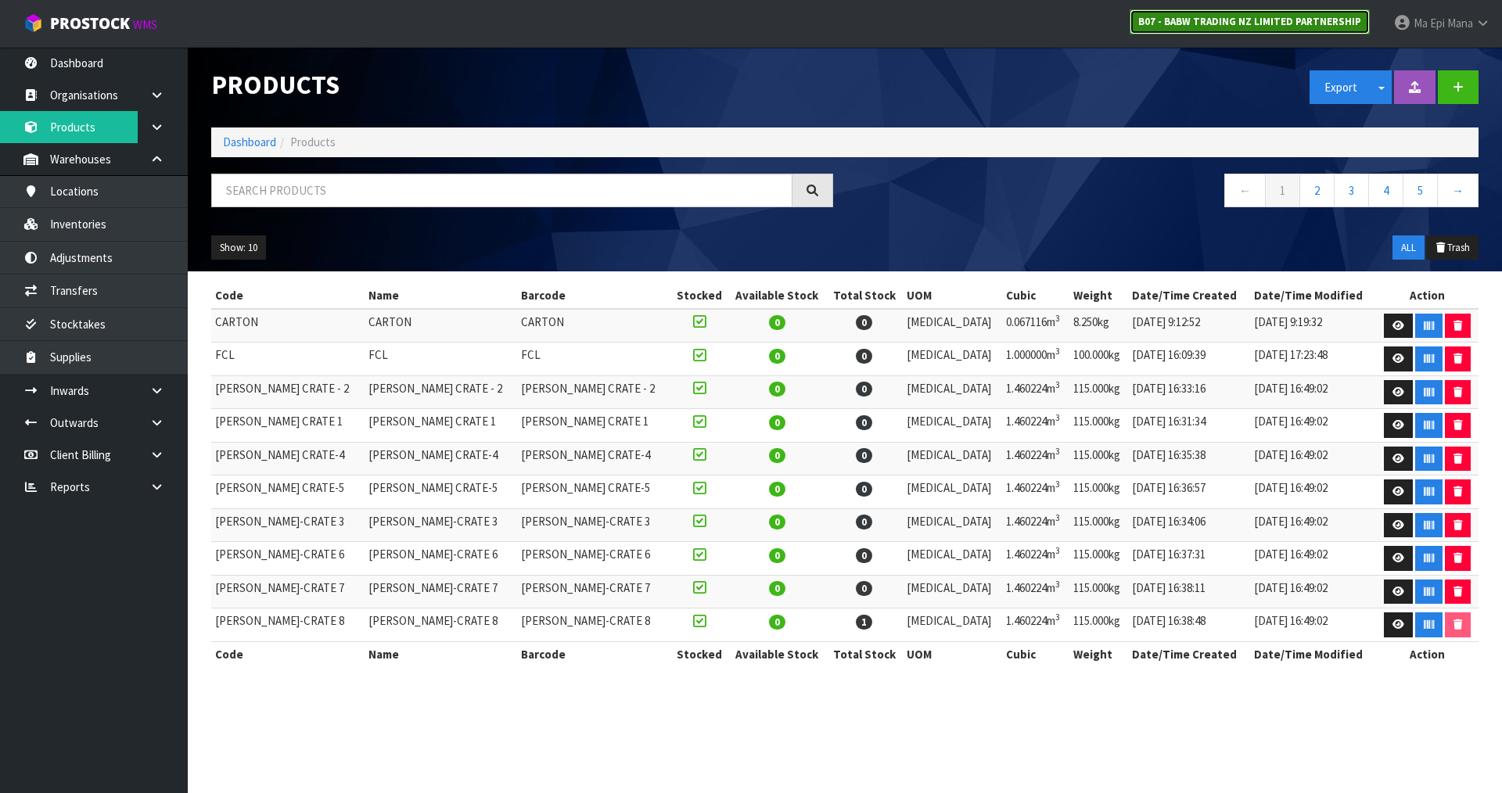
click at [1254, 20] on strong "B07 - BABW TRADING NZ LIMITED PARTNERSHIP" at bounding box center [1250, 21] width 223 height 13
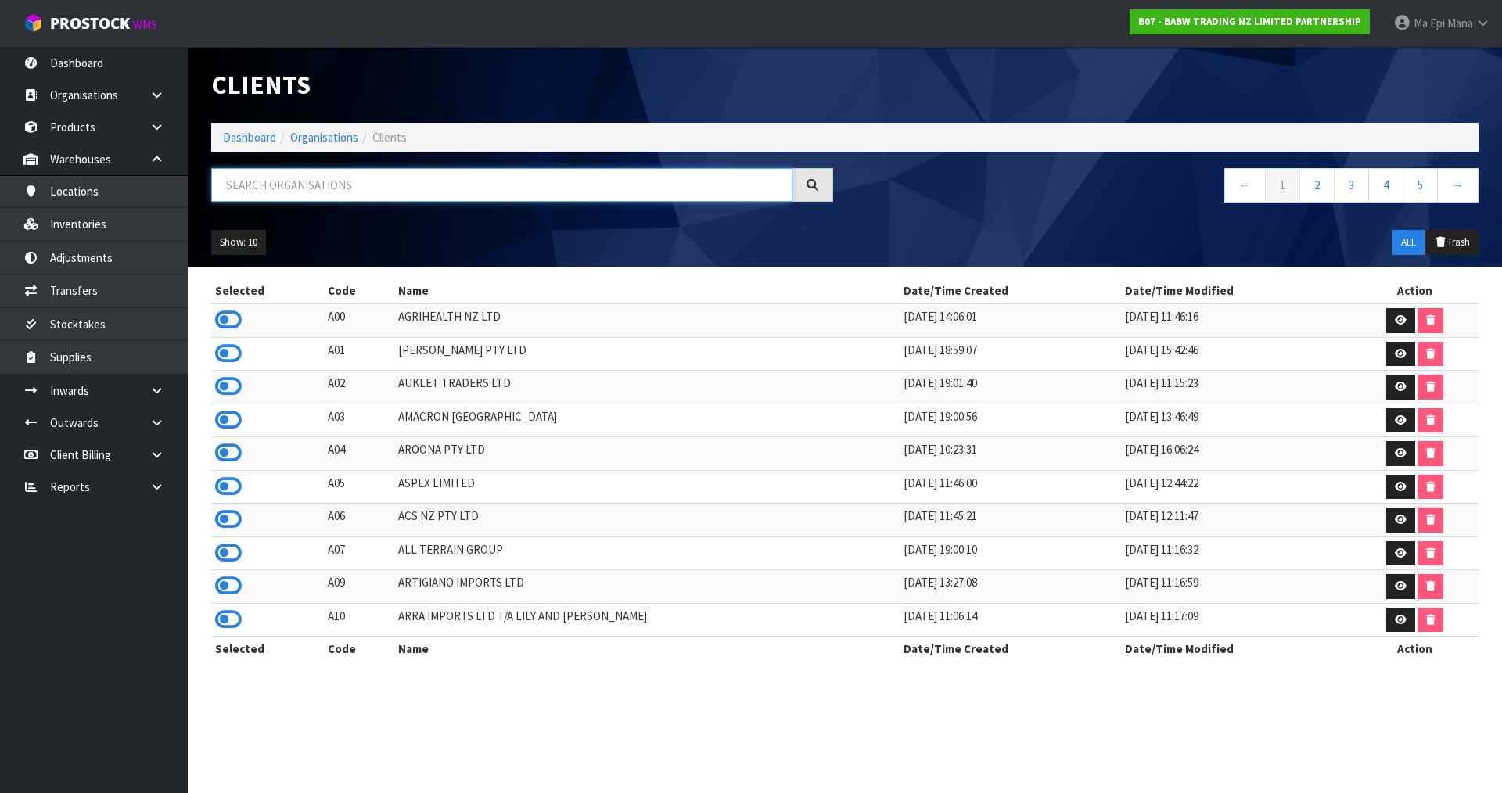
click at [563, 193] on input "text" at bounding box center [501, 185] width 581 height 34
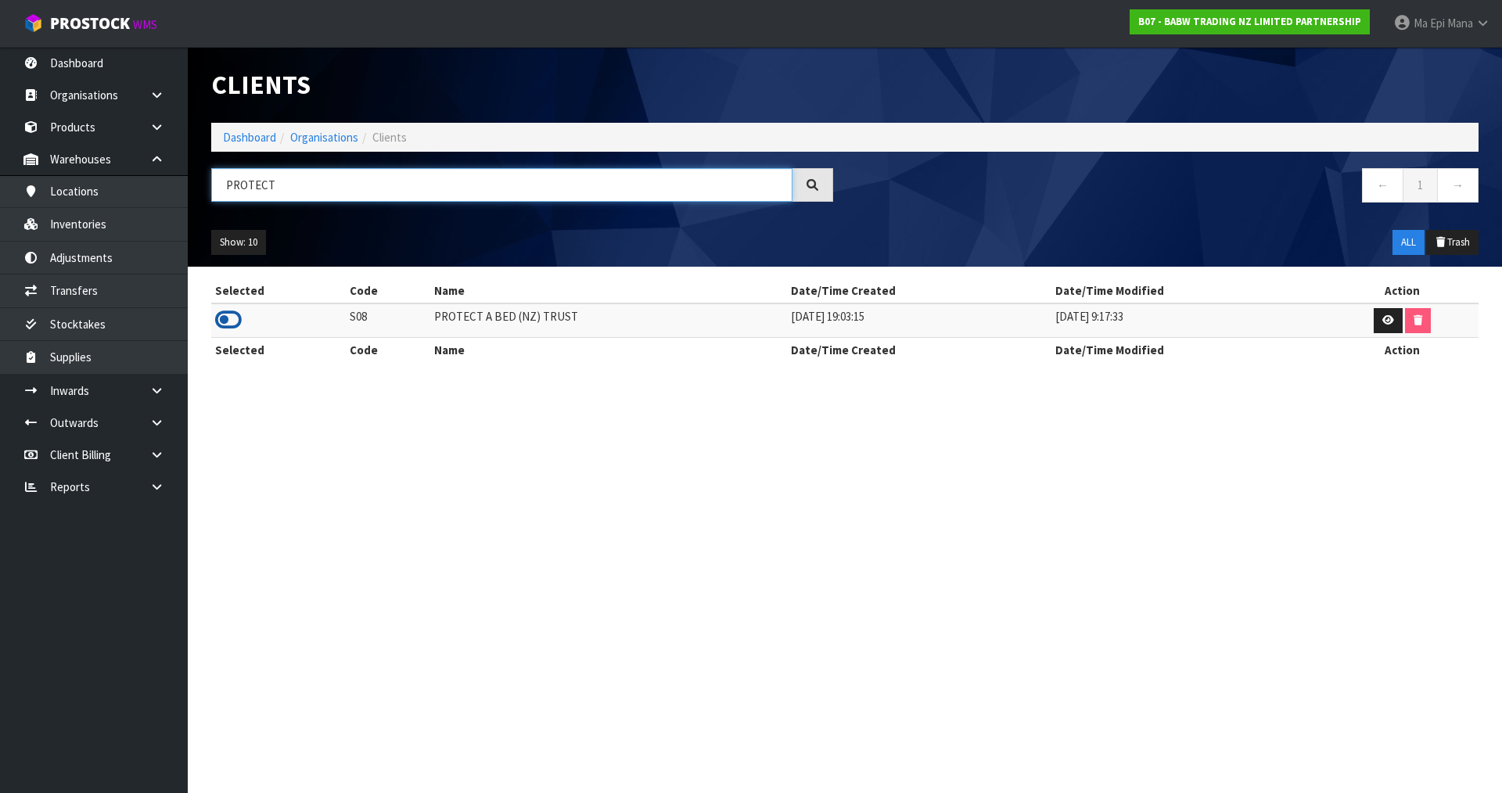
type input "PROTECT"
click at [225, 313] on icon at bounding box center [228, 319] width 27 height 23
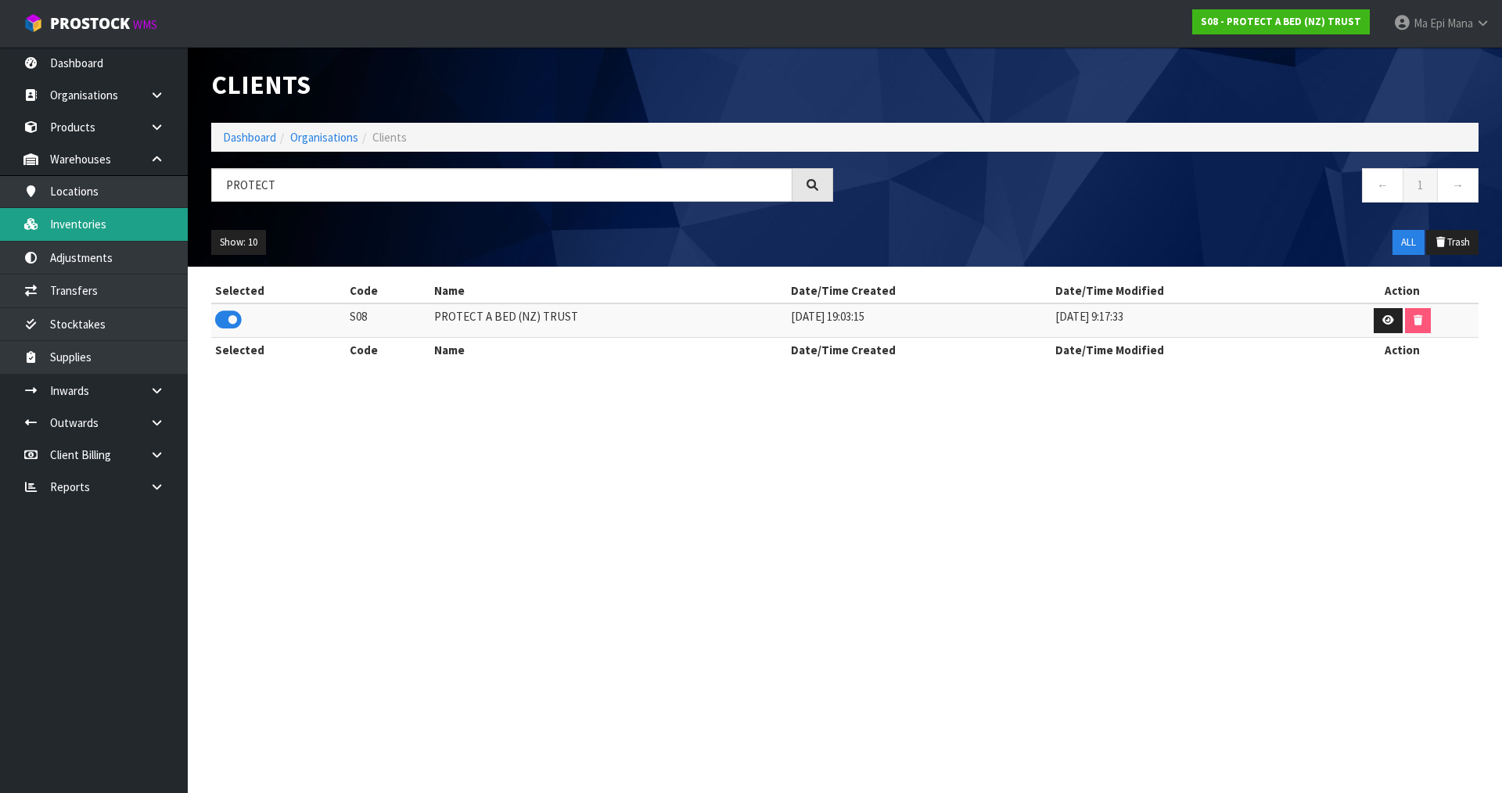
click at [137, 217] on link "Inventories" at bounding box center [94, 224] width 188 height 32
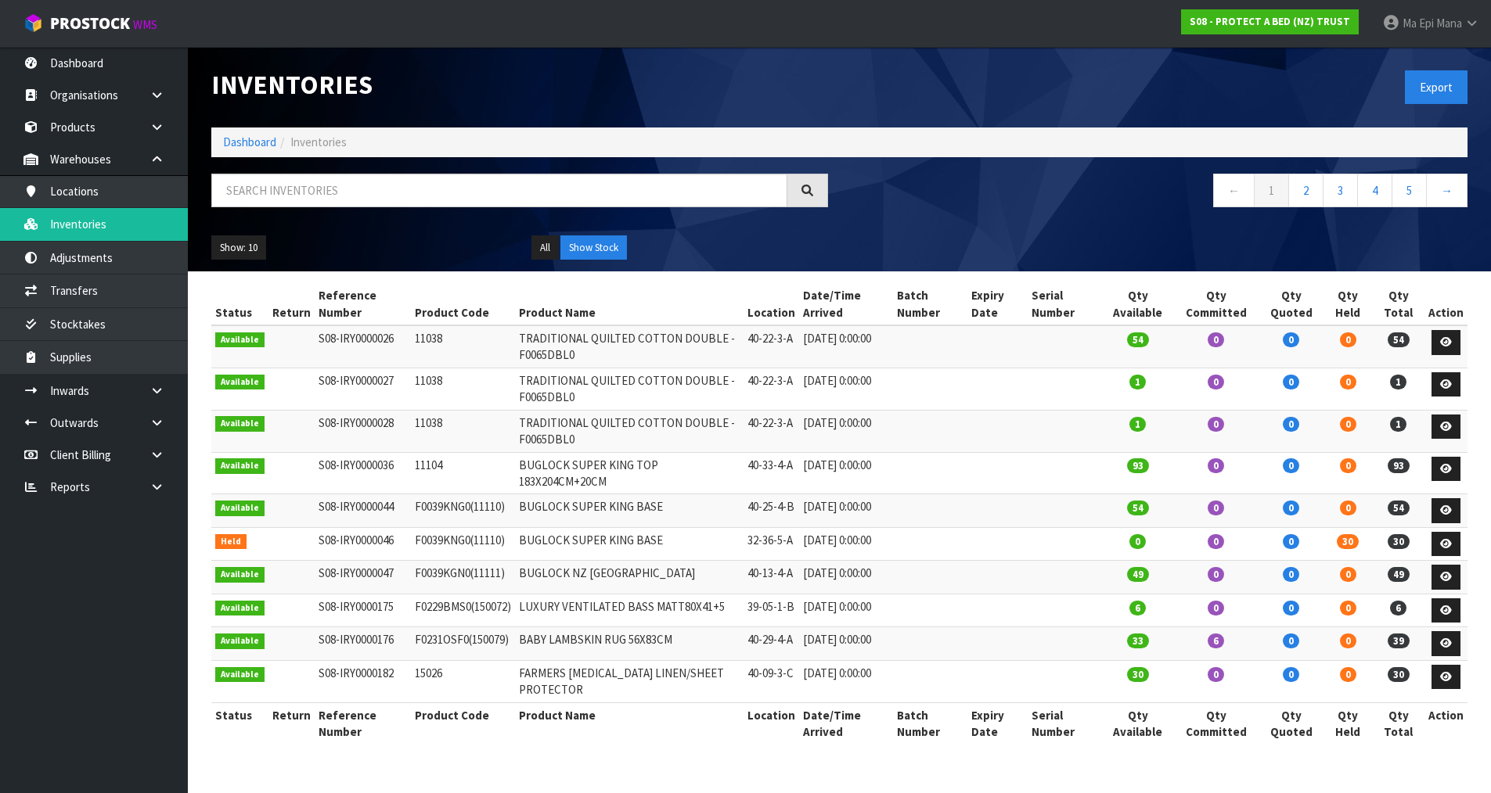
click at [383, 208] on div at bounding box center [520, 196] width 640 height 45
click at [369, 183] on input "text" at bounding box center [499, 191] width 576 height 34
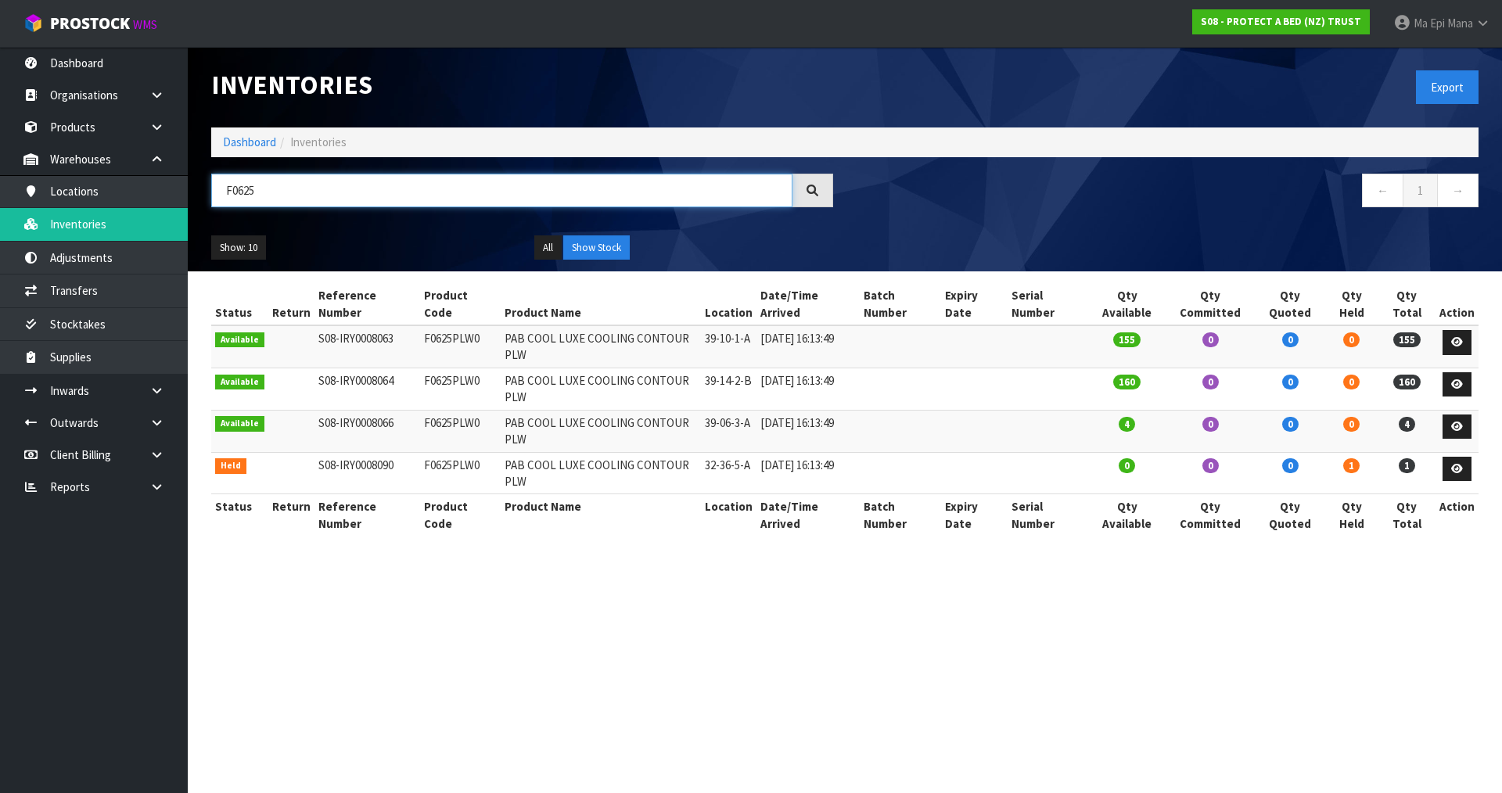
click at [314, 190] on input "F0625" at bounding box center [501, 191] width 581 height 34
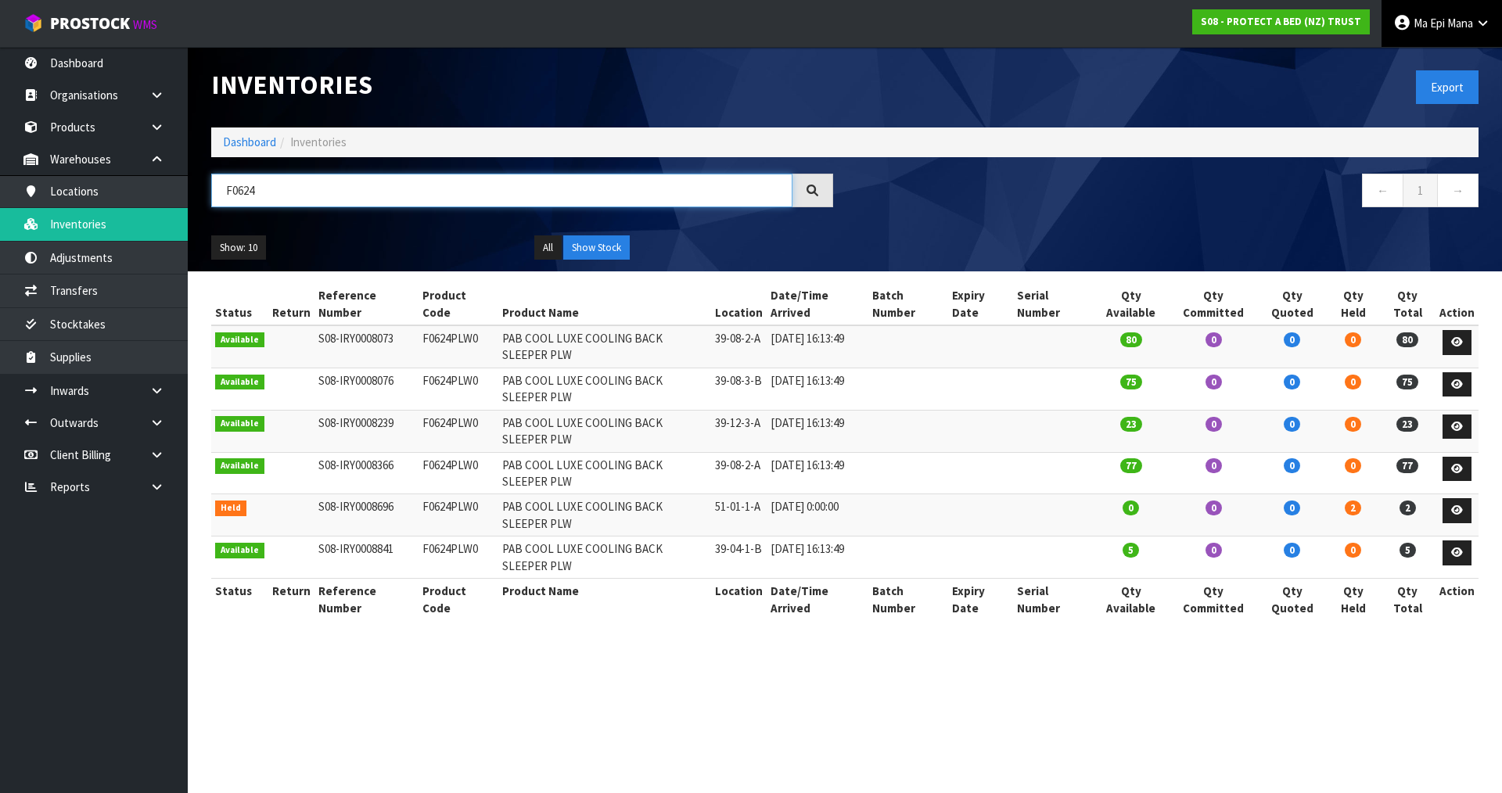
type input "F0624"
click at [1464, 31] on link "Ma Epi Mana" at bounding box center [1442, 23] width 121 height 47
click at [1463, 34] on link "Ma Epi Mana" at bounding box center [1442, 23] width 121 height 47
click at [1449, 68] on link "Logout" at bounding box center [1440, 62] width 124 height 21
